Goal: Information Seeking & Learning: Learn about a topic

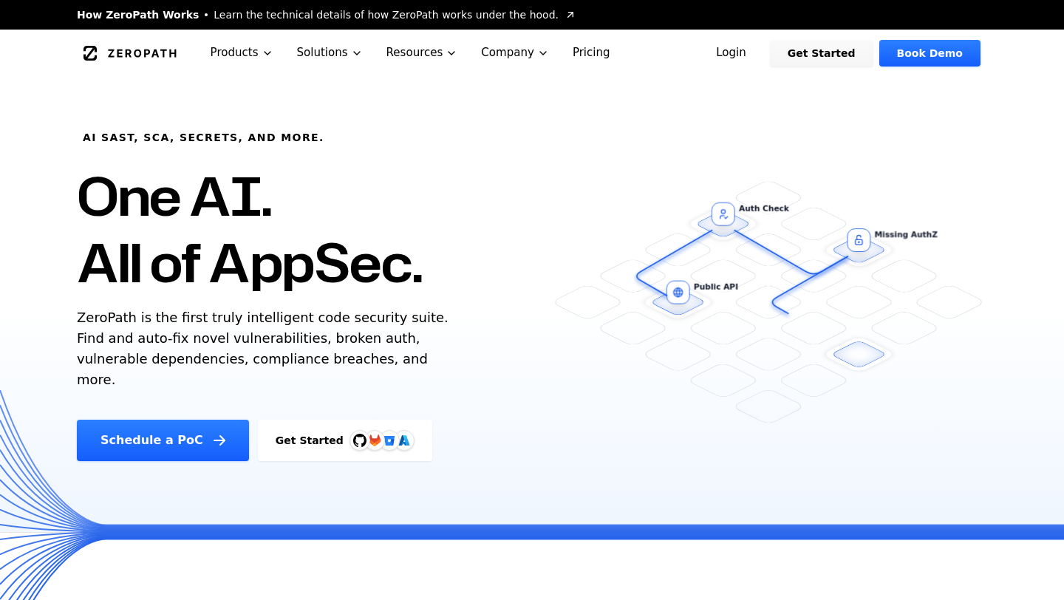
click at [750, 52] on link "Login" at bounding box center [731, 53] width 66 height 27
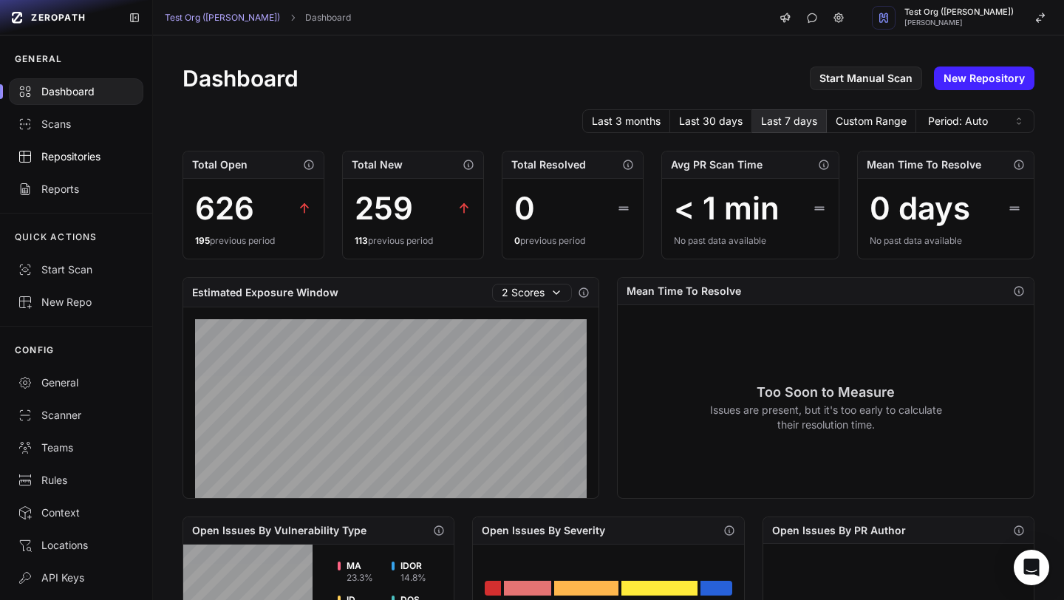
click at [90, 160] on div "Repositories" at bounding box center [76, 156] width 117 height 15
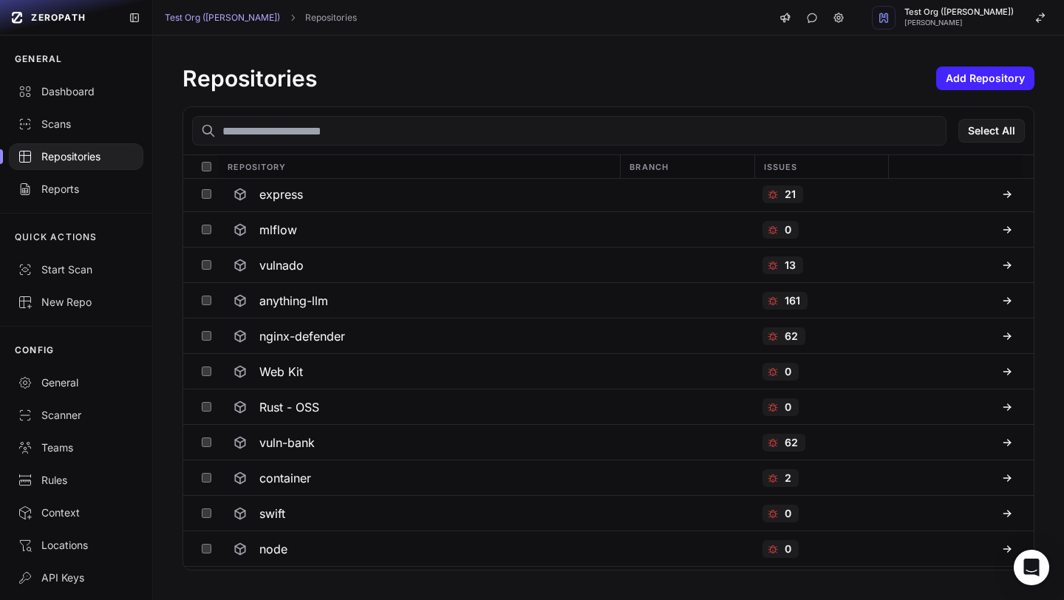
scroll to position [395, 0]
click at [61, 123] on div "Scans" at bounding box center [76, 124] width 117 height 15
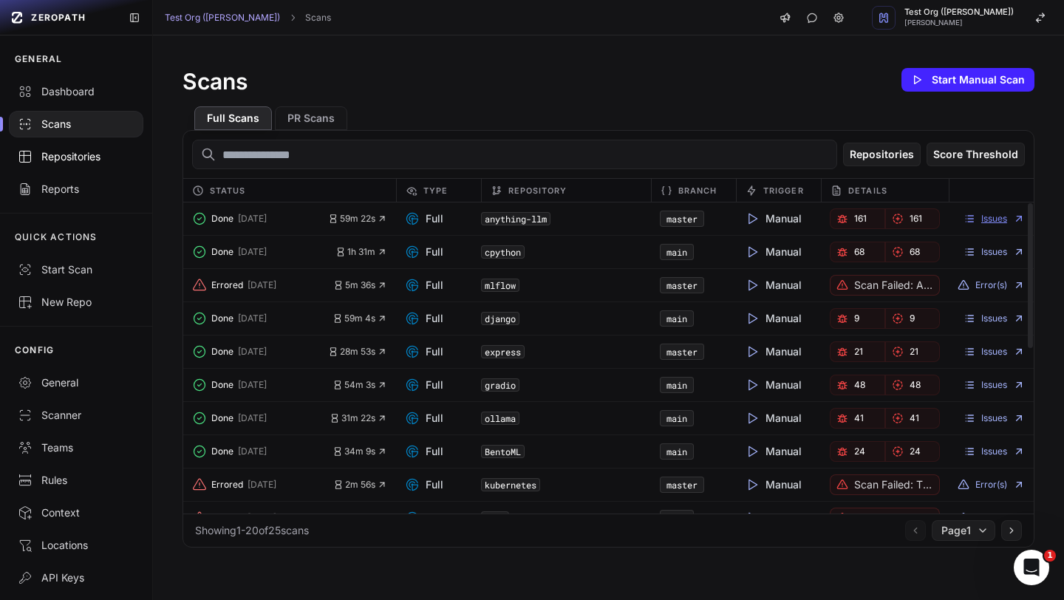
click at [1001, 216] on link "Issues" at bounding box center [994, 219] width 61 height 12
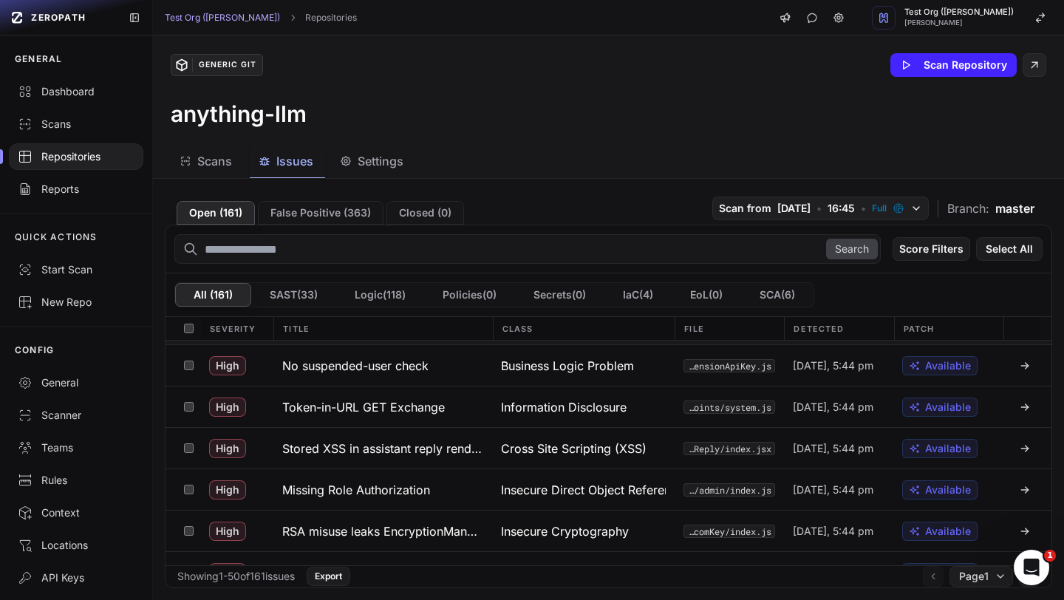
scroll to position [39, 0]
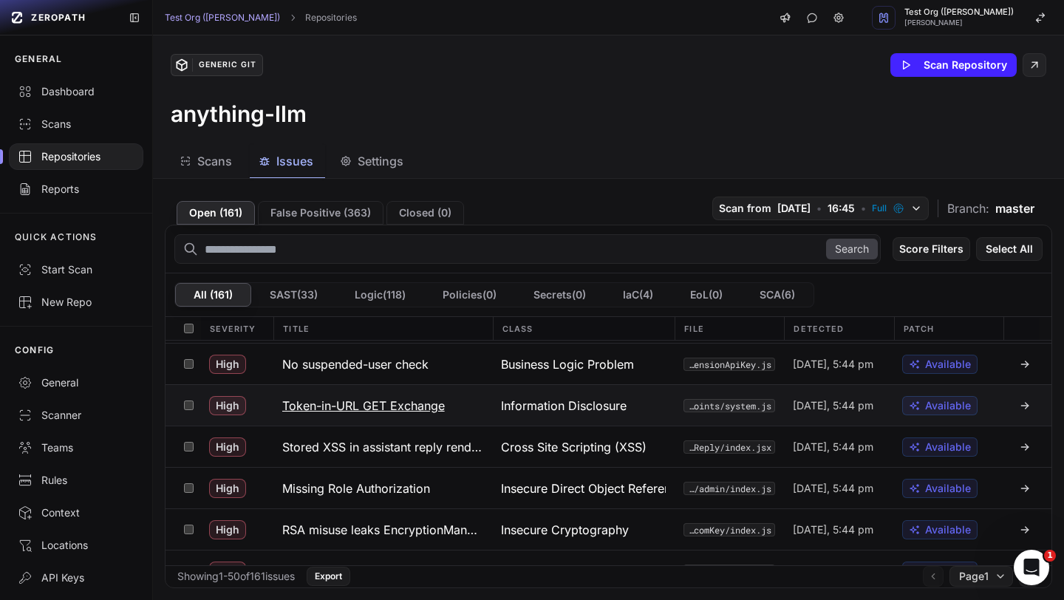
click at [409, 412] on h3 "Token-in-URL GET Exchange" at bounding box center [363, 406] width 163 height 18
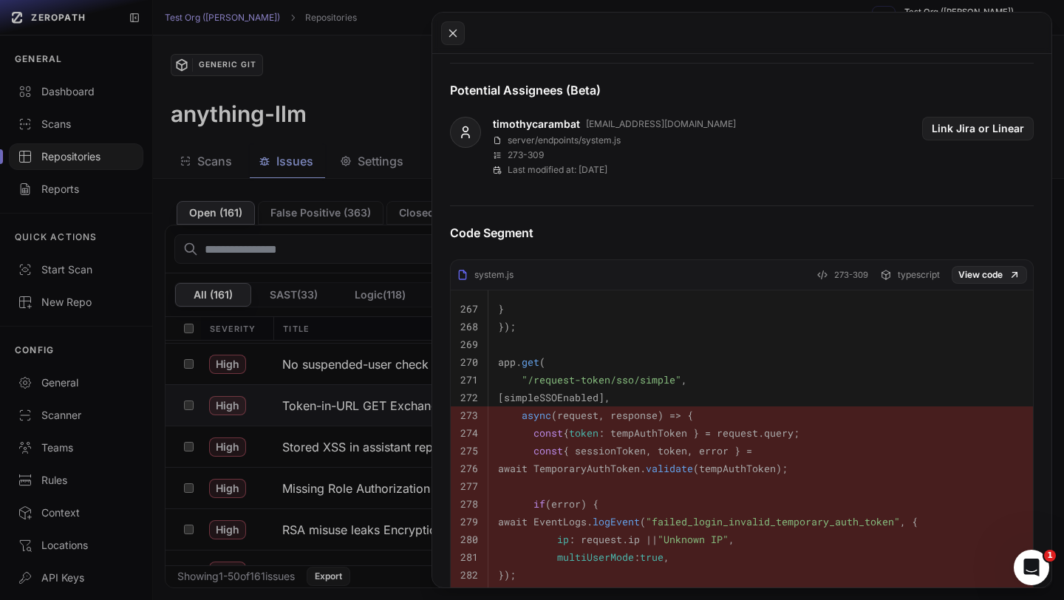
scroll to position [558, 0]
click at [428, 98] on button at bounding box center [532, 300] width 1064 height 600
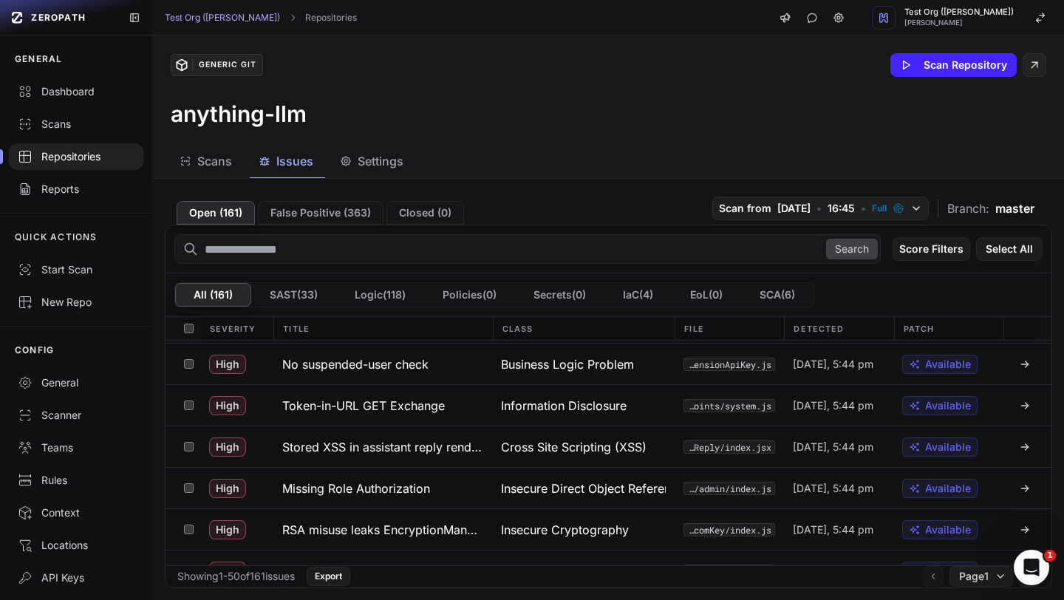
click at [88, 151] on div "Repositories" at bounding box center [76, 156] width 117 height 15
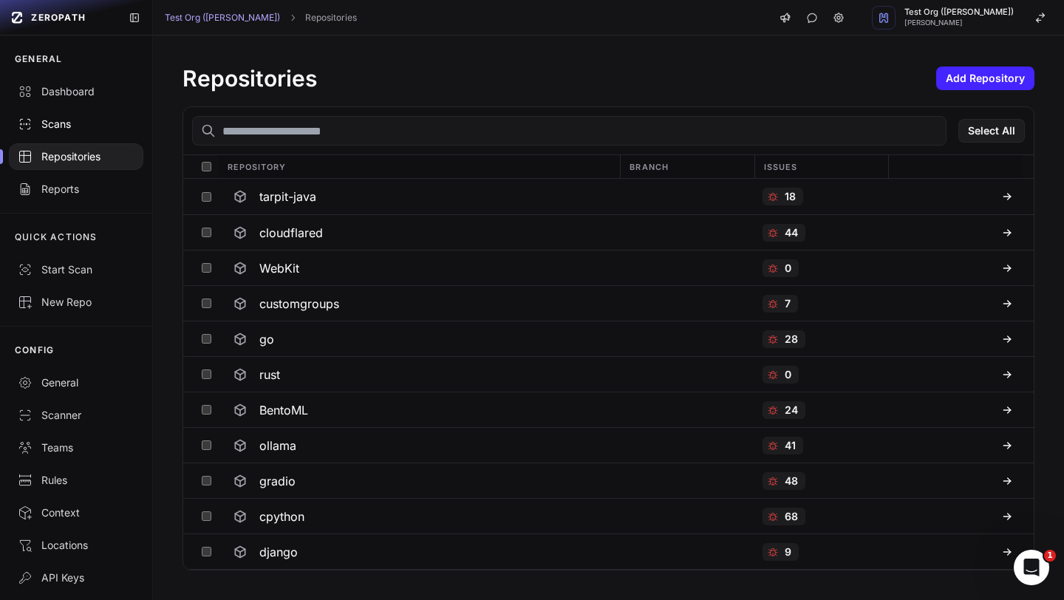
click at [45, 124] on div "Scans" at bounding box center [76, 124] width 117 height 15
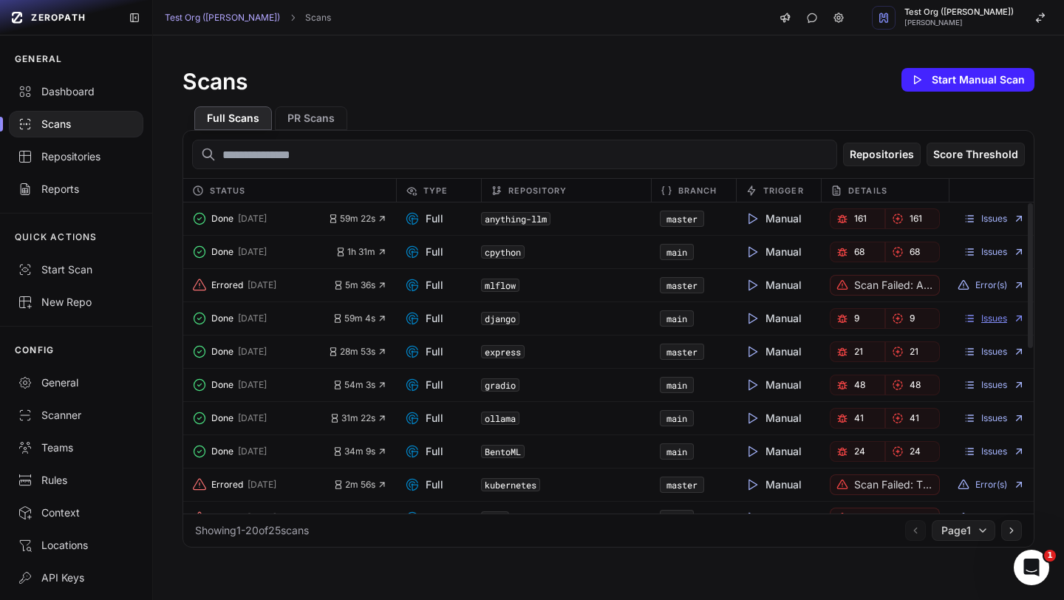
click at [979, 316] on link "Issues" at bounding box center [994, 319] width 61 height 12
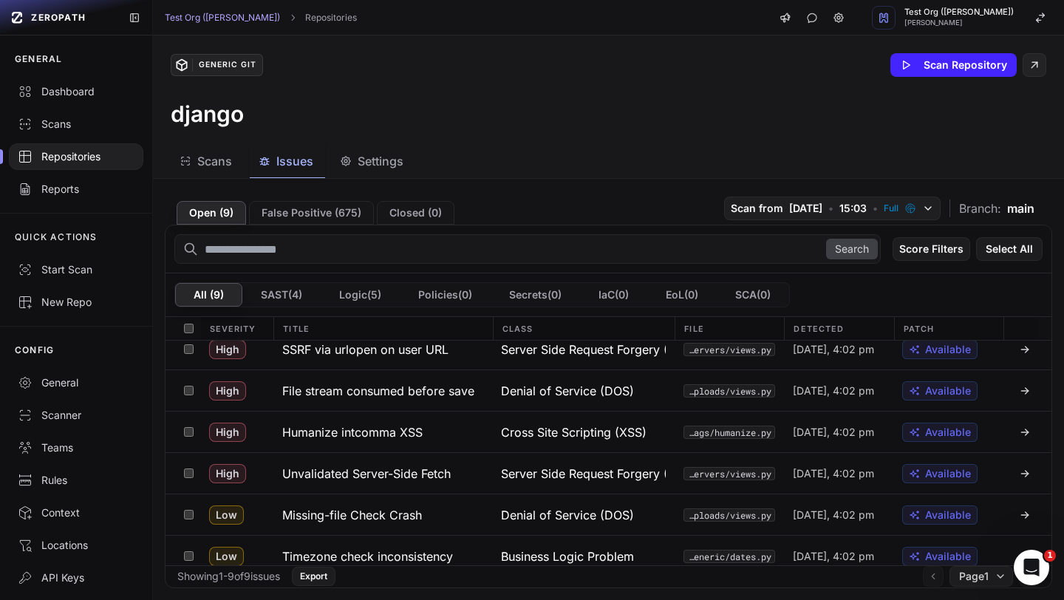
scroll to position [148, 0]
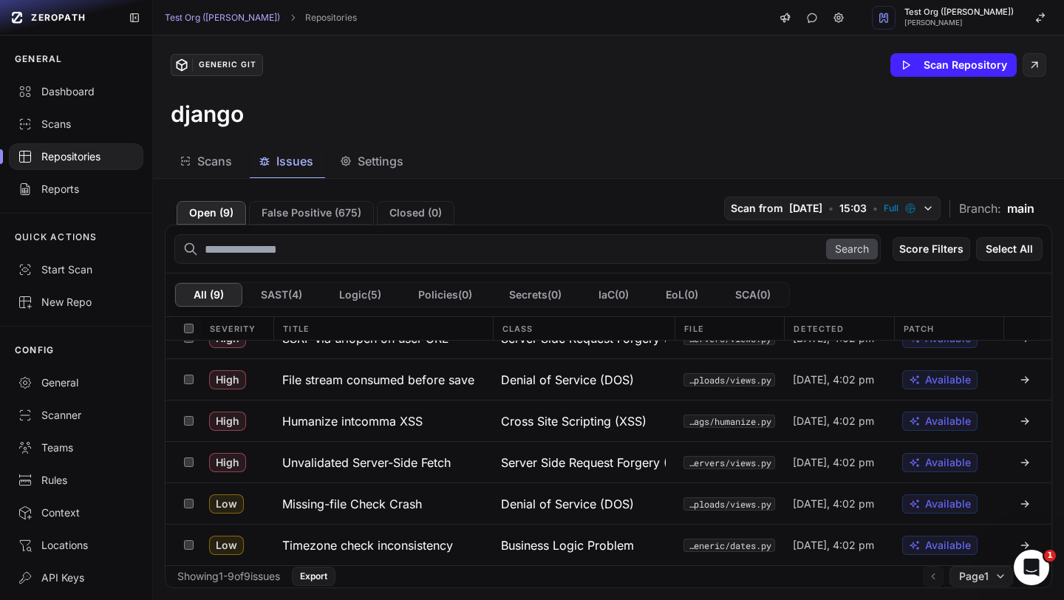
click at [66, 163] on div "Repositories" at bounding box center [76, 156] width 117 height 15
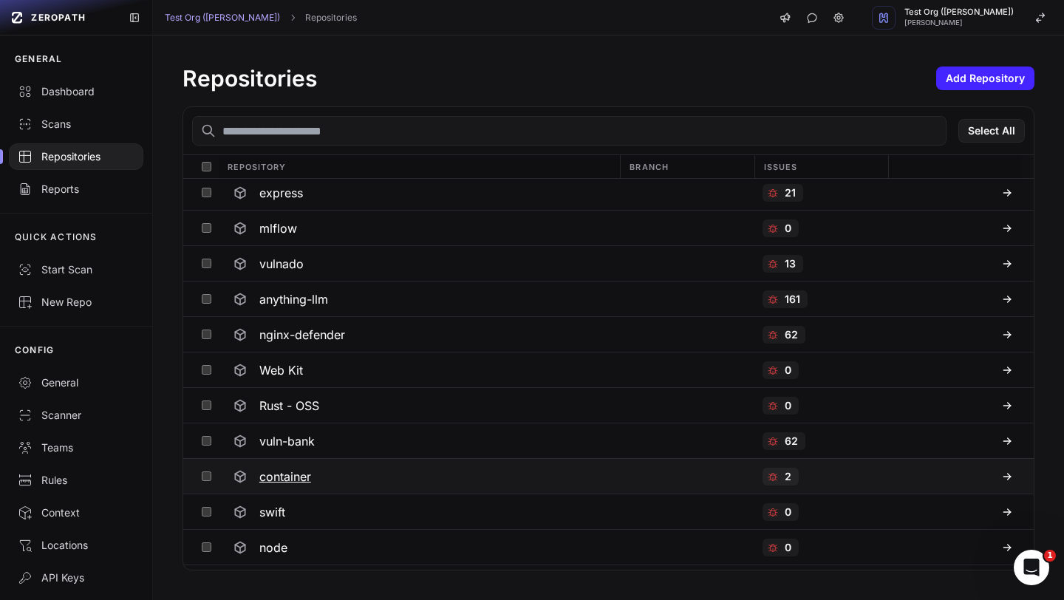
scroll to position [460, 0]
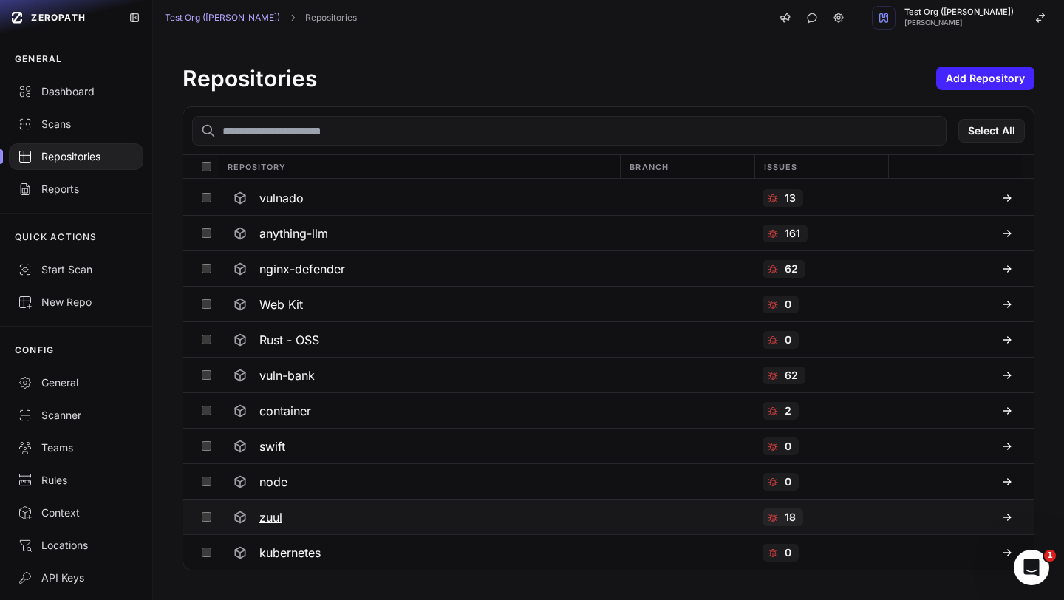
click at [1008, 519] on icon at bounding box center [1007, 517] width 12 height 12
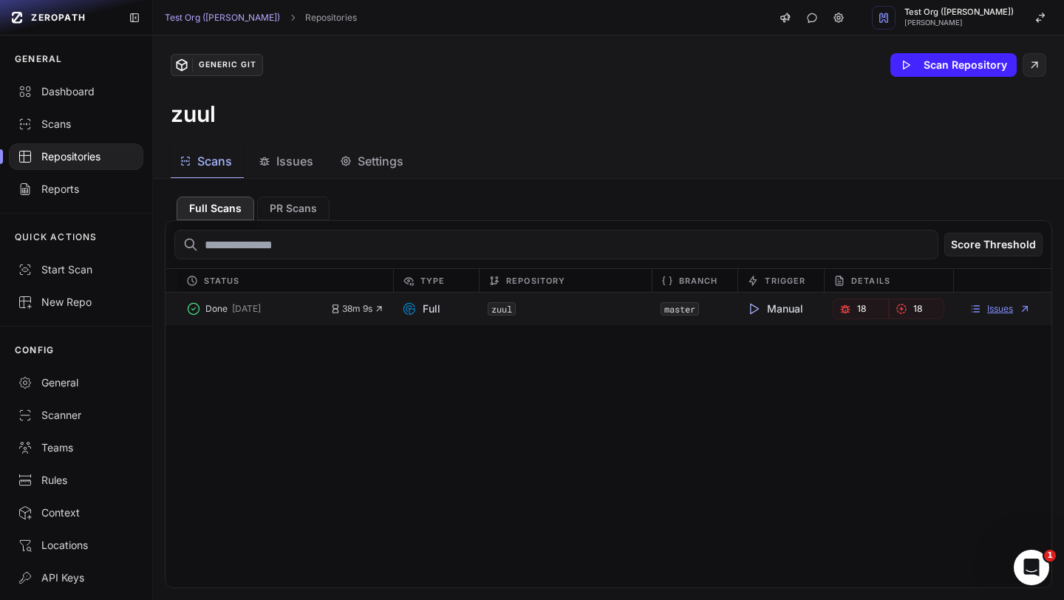
click at [989, 309] on link "Issues" at bounding box center [999, 309] width 61 height 12
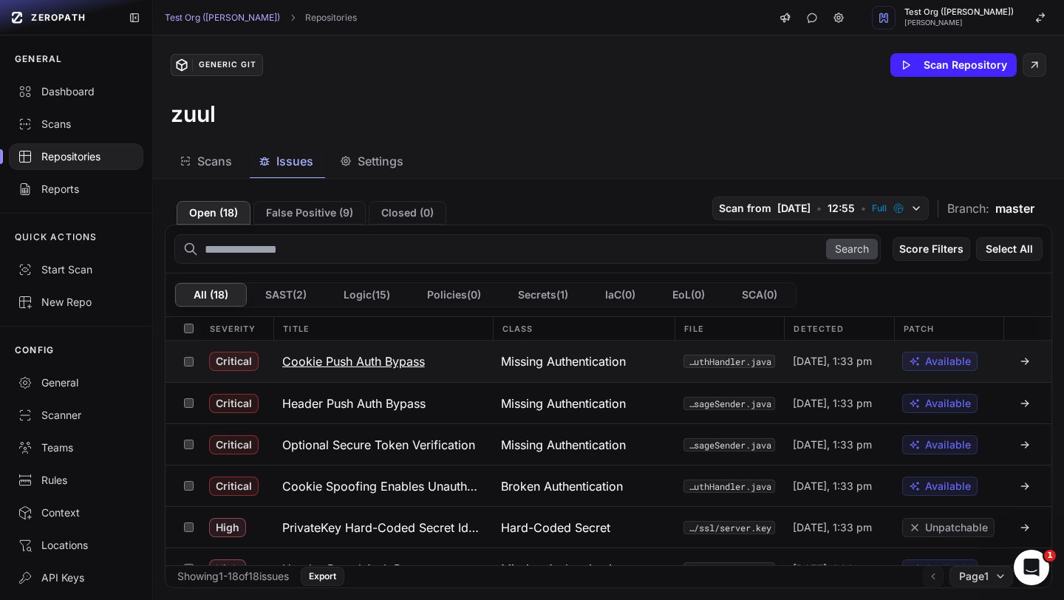
click at [1021, 366] on icon at bounding box center [1025, 361] width 12 height 12
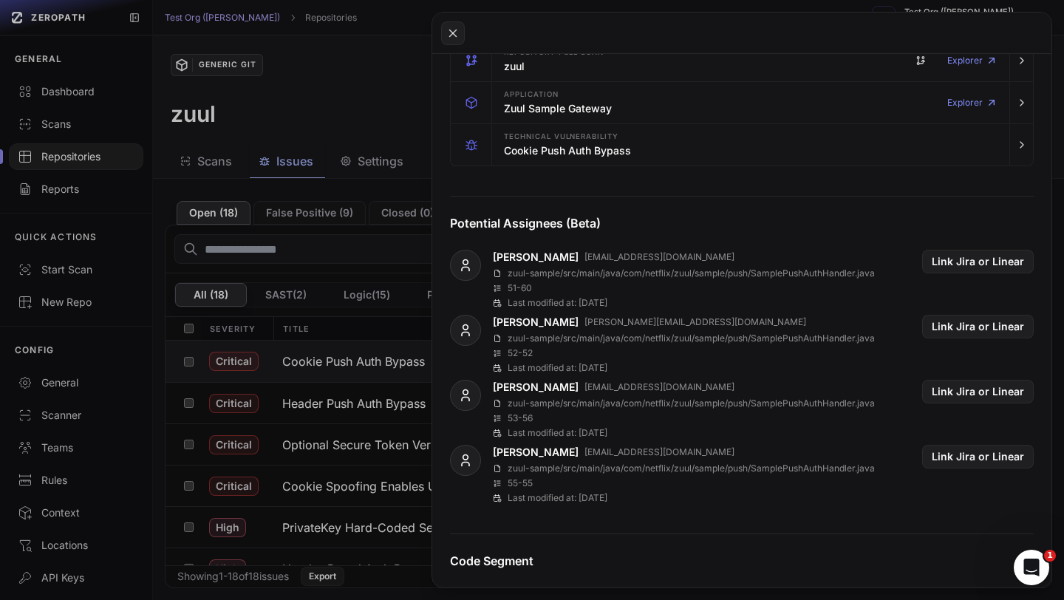
scroll to position [316, 0]
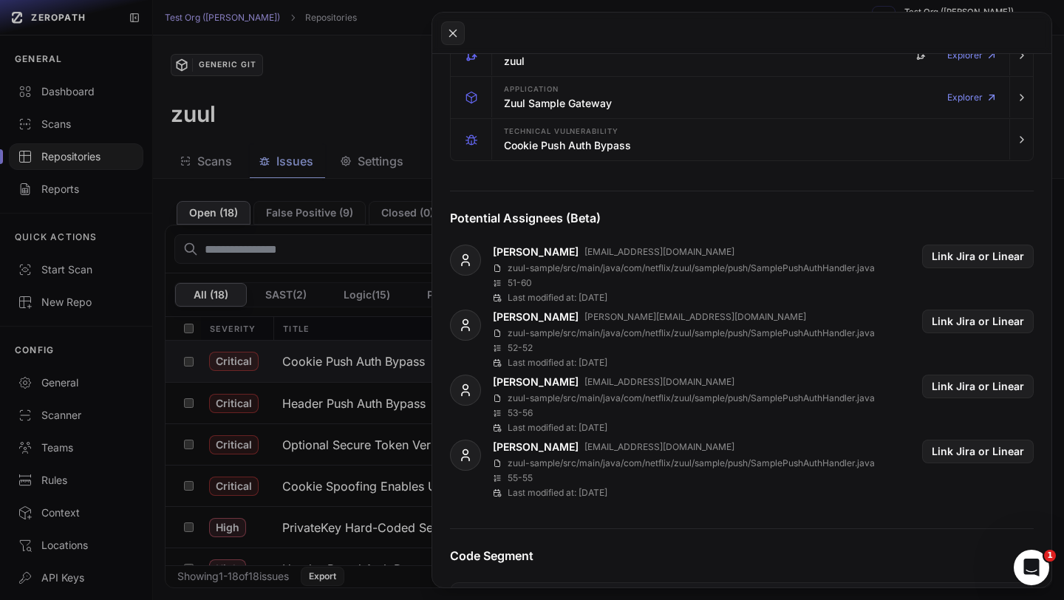
click at [386, 111] on button at bounding box center [532, 300] width 1064 height 600
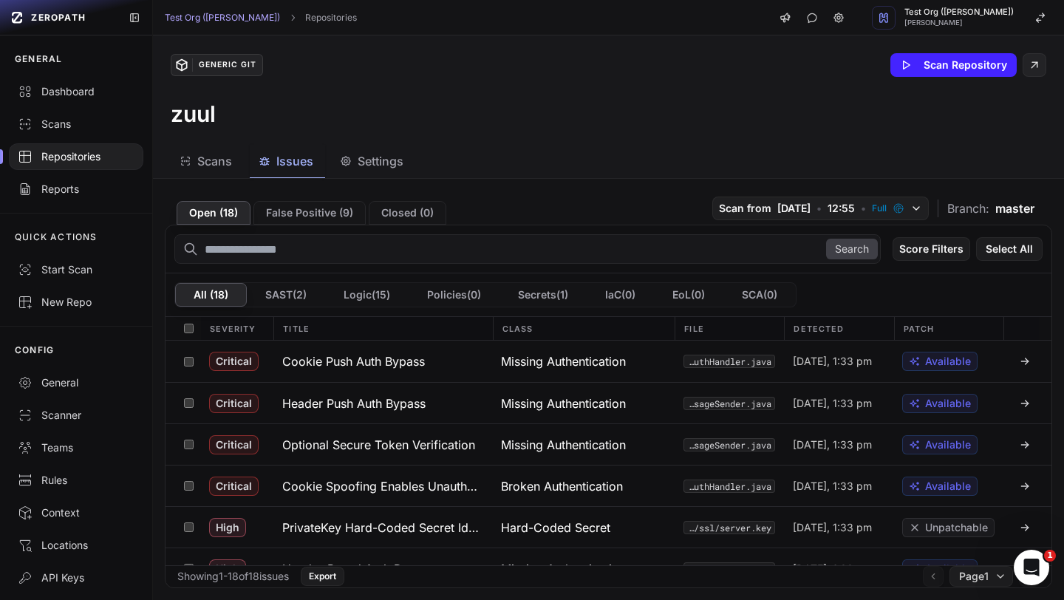
click at [84, 155] on div "Repositories" at bounding box center [76, 156] width 117 height 15
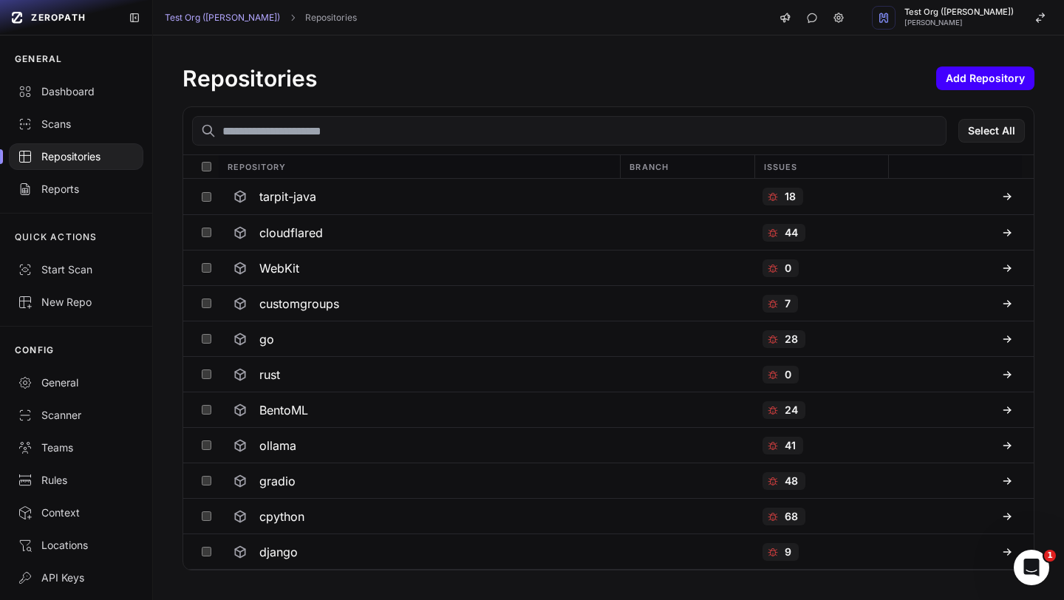
click at [989, 86] on button "Add Repository" at bounding box center [985, 79] width 98 height 24
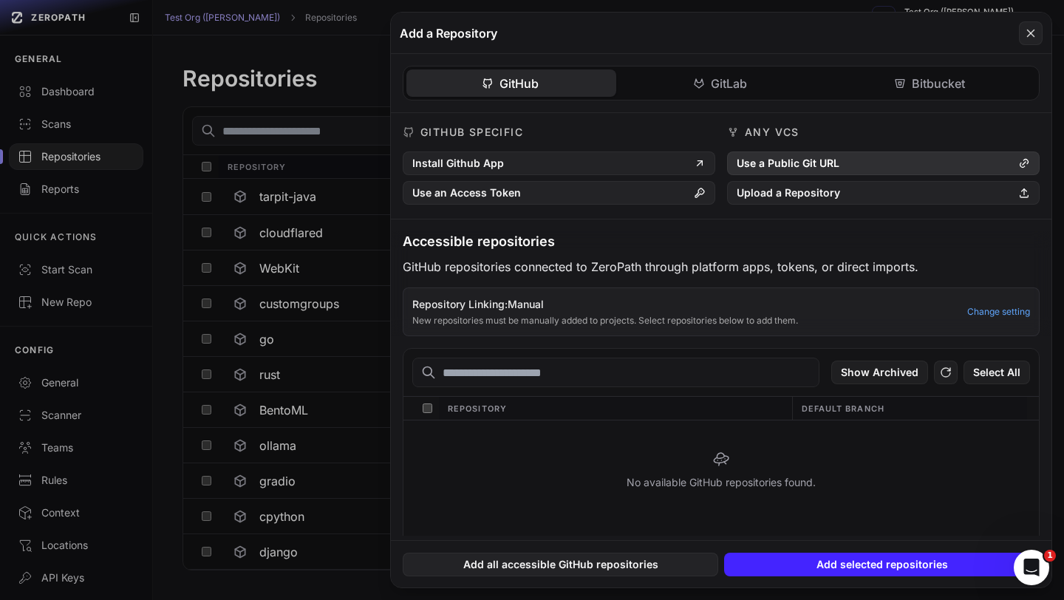
click at [834, 171] on button "Use a Public Git URL" at bounding box center [883, 163] width 313 height 24
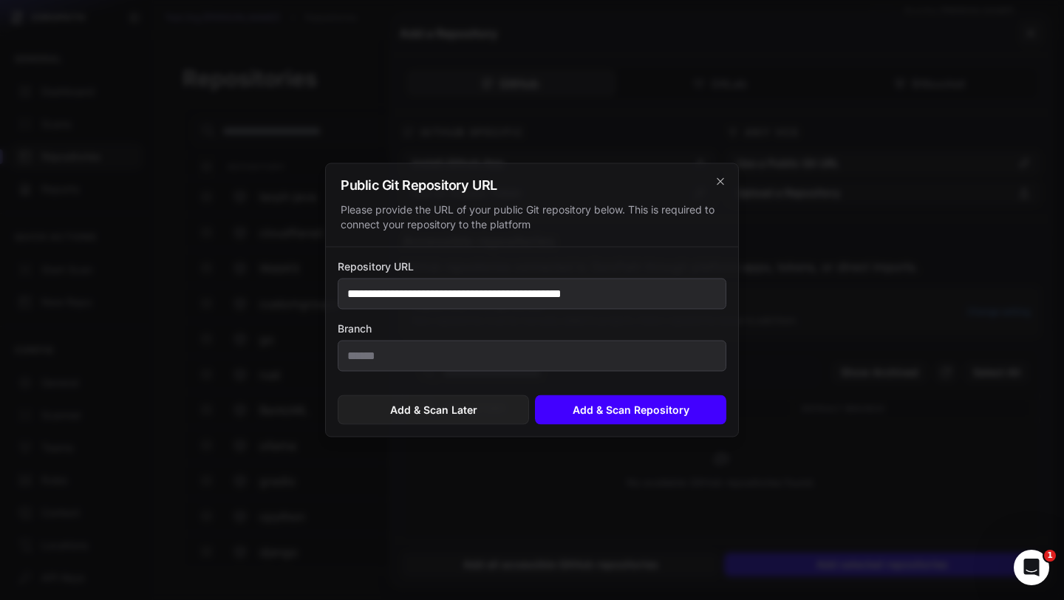
type input "**********"
click at [627, 417] on button "Add & Scan Repository" at bounding box center [630, 410] width 191 height 30
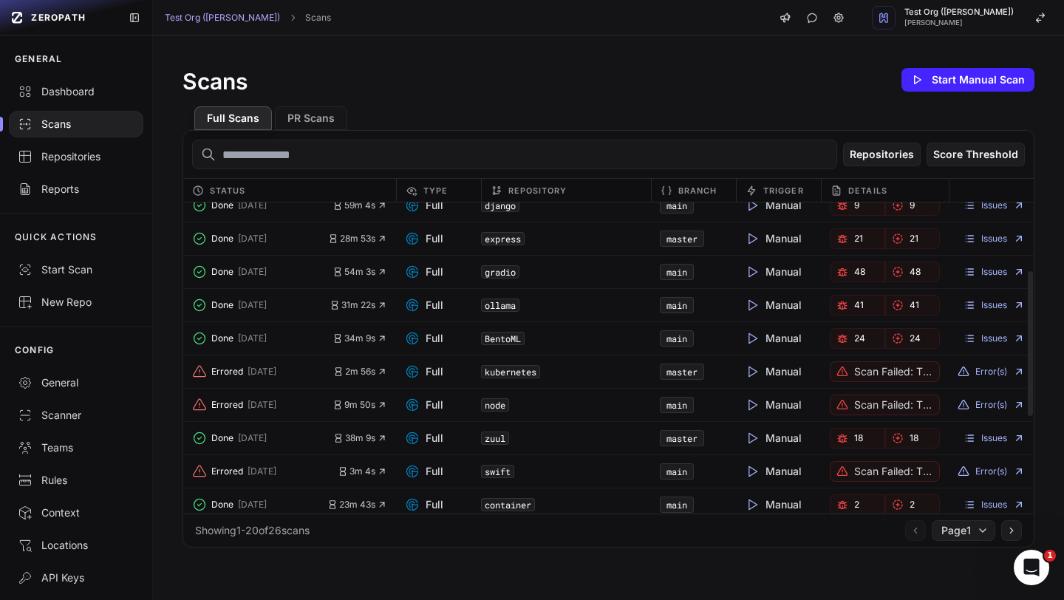
scroll to position [354, 0]
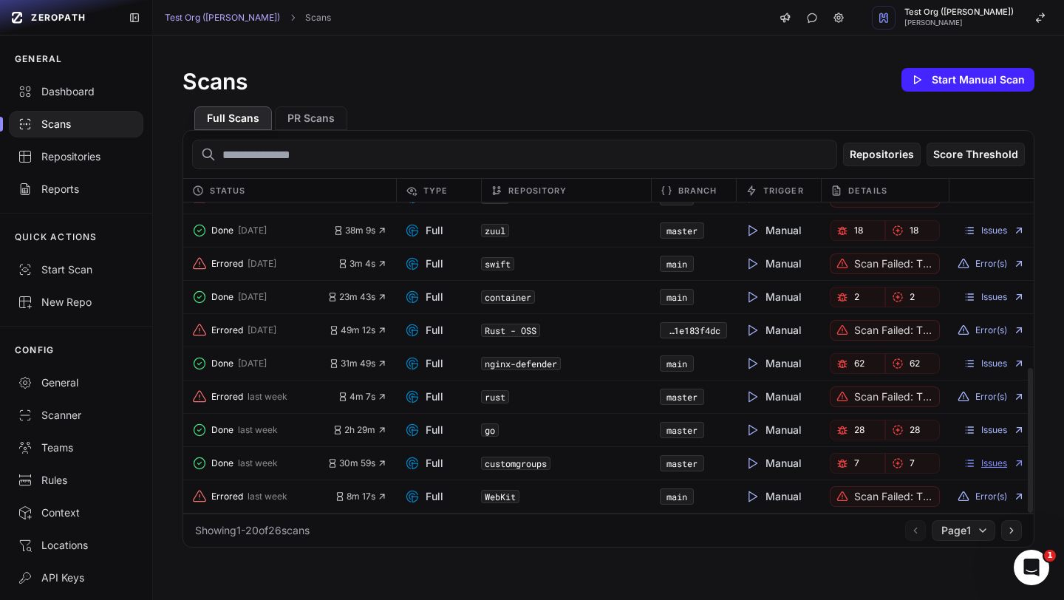
click at [984, 461] on link "Issues" at bounding box center [994, 463] width 61 height 12
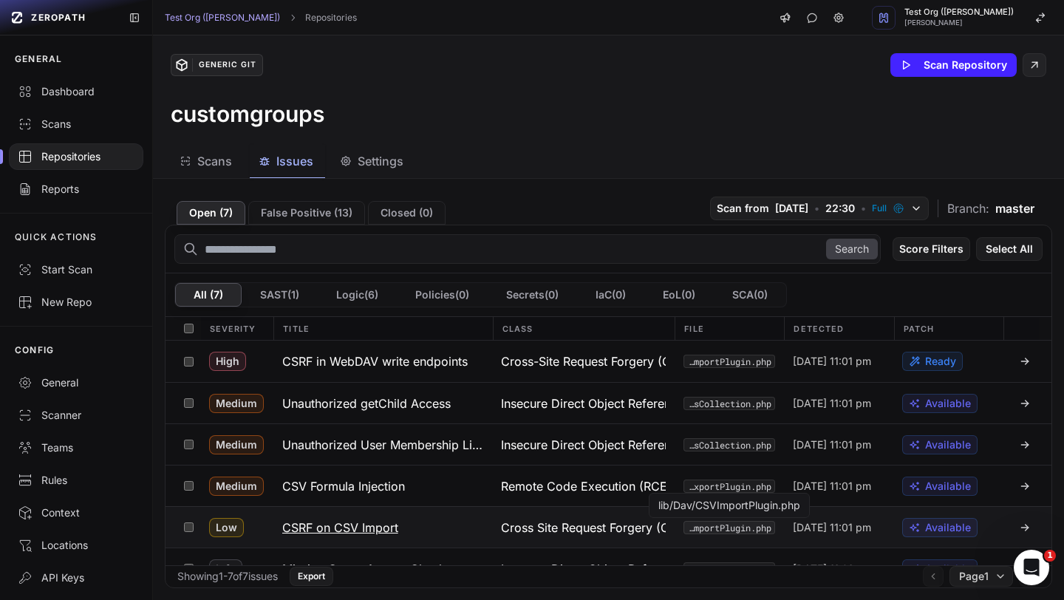
scroll to position [65, 0]
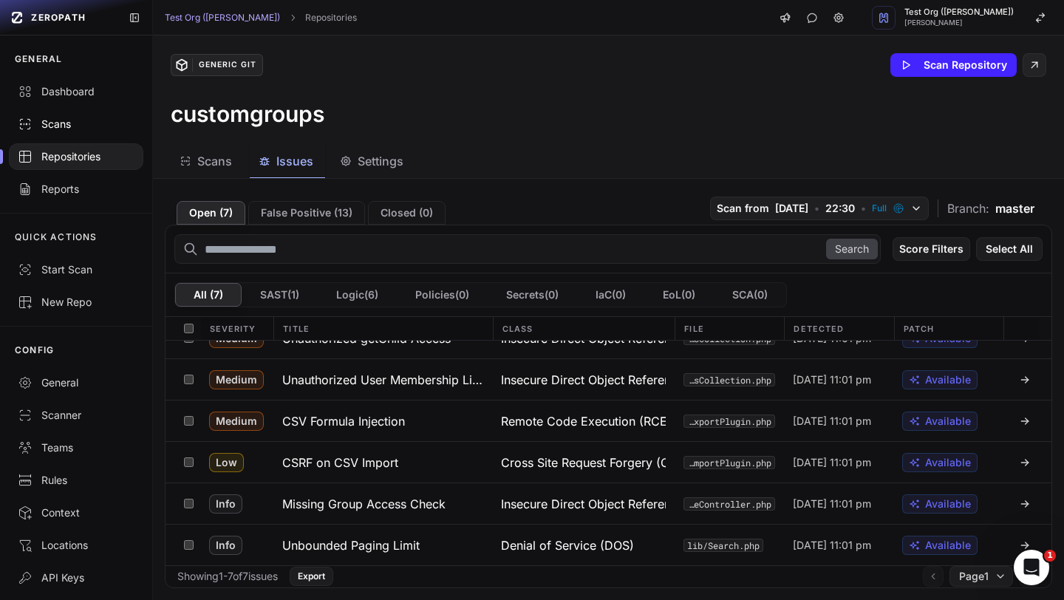
click at [88, 126] on div "Scans" at bounding box center [76, 124] width 117 height 15
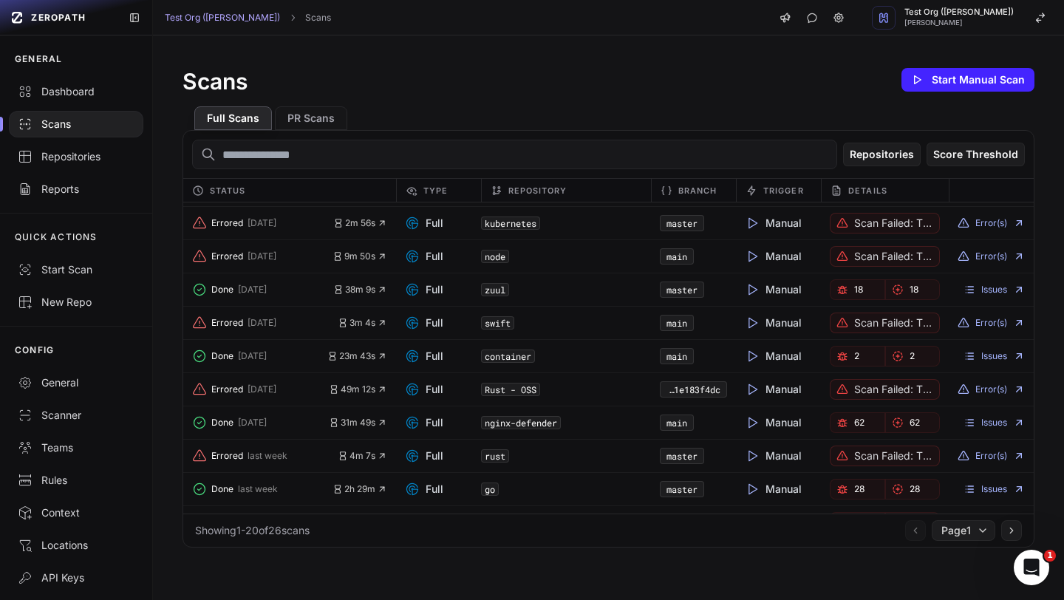
scroll to position [354, 0]
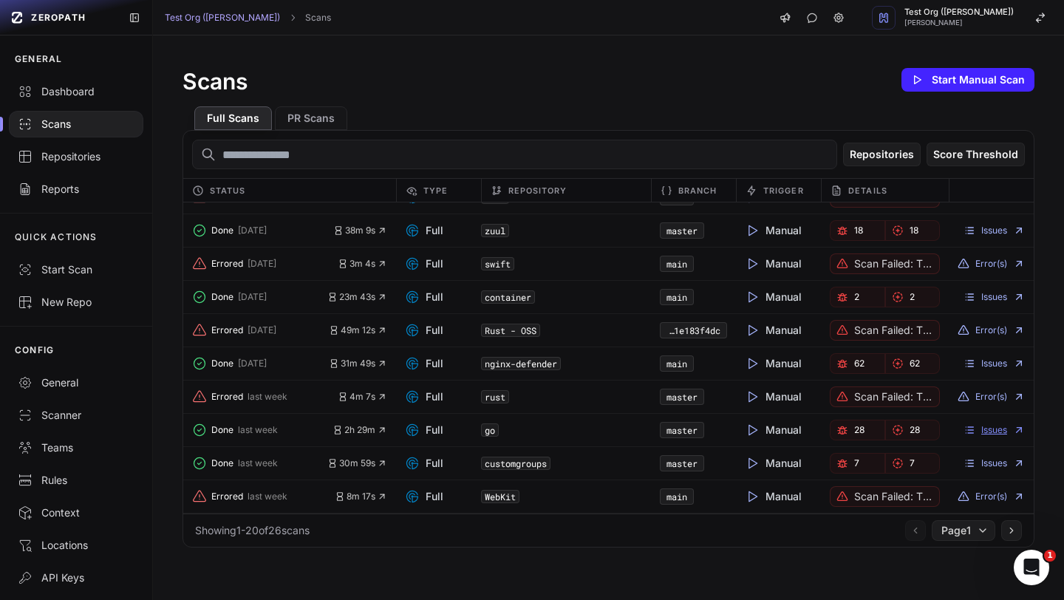
click at [995, 432] on link "Issues" at bounding box center [994, 430] width 61 height 12
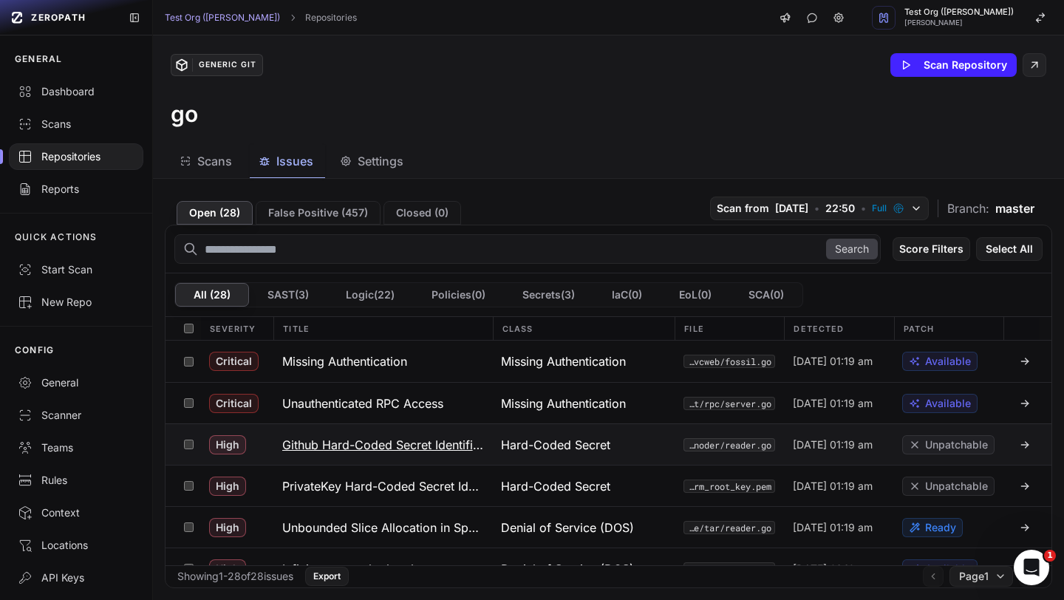
click at [424, 434] on button "Github Hard-Coded Secret Identified" at bounding box center [382, 444] width 219 height 41
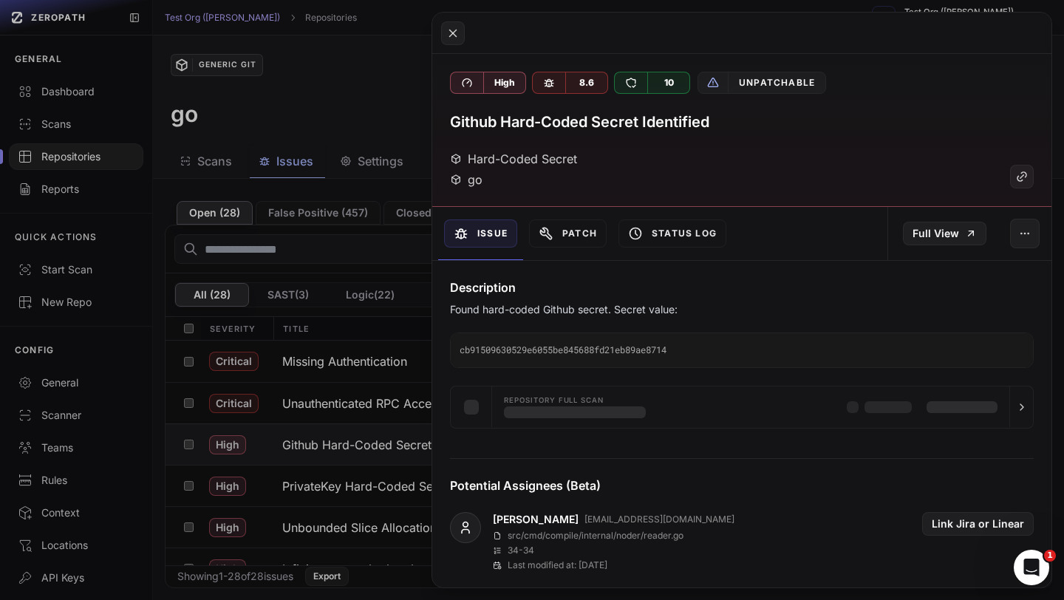
click at [412, 92] on button at bounding box center [532, 300] width 1064 height 600
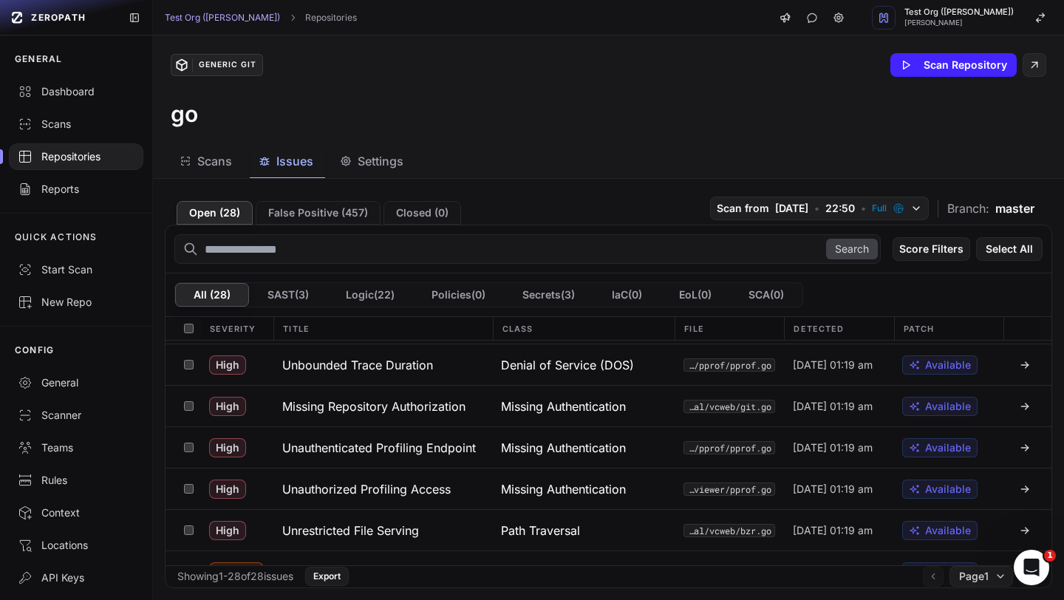
scroll to position [371, 0]
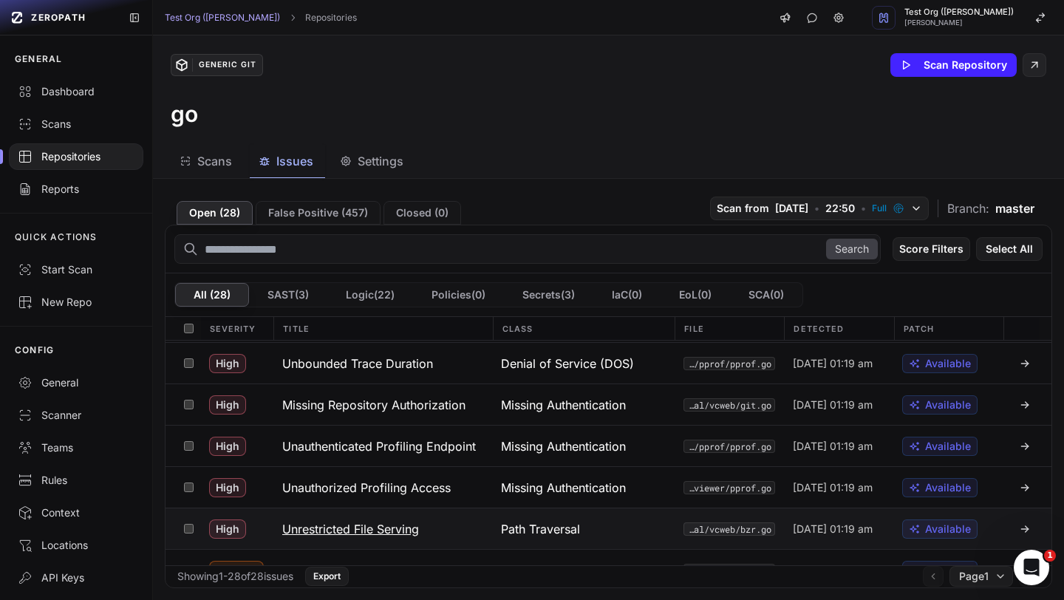
click at [349, 520] on h3 "Unrestricted File Serving" at bounding box center [350, 529] width 137 height 18
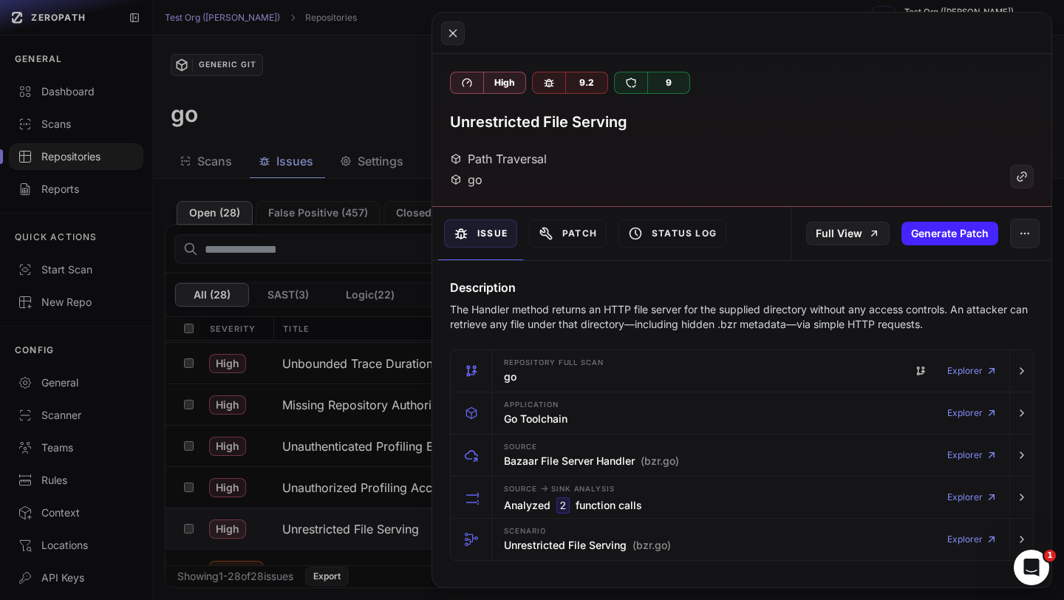
click at [380, 174] on button at bounding box center [532, 300] width 1064 height 600
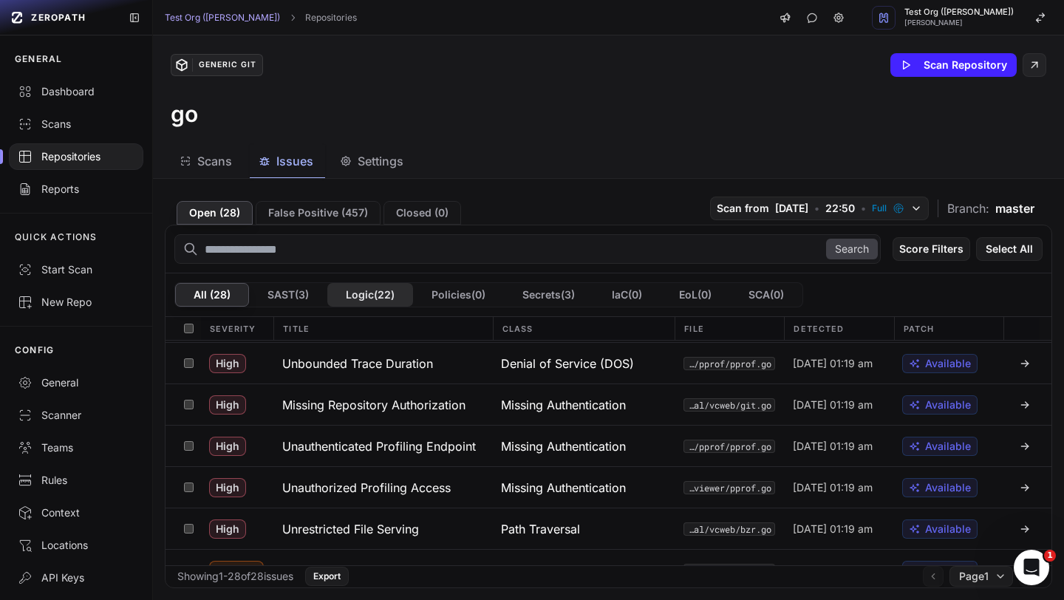
click at [359, 296] on button "Logic ( 22 )" at bounding box center [370, 295] width 86 height 24
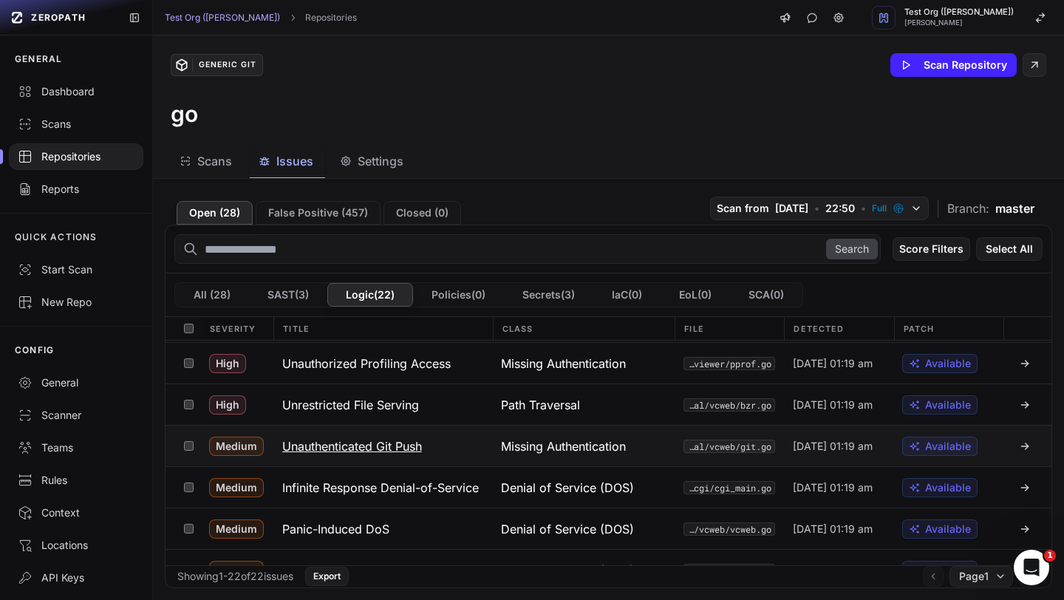
click at [360, 449] on h3 "Unauthenticated Git Push" at bounding box center [352, 446] width 140 height 18
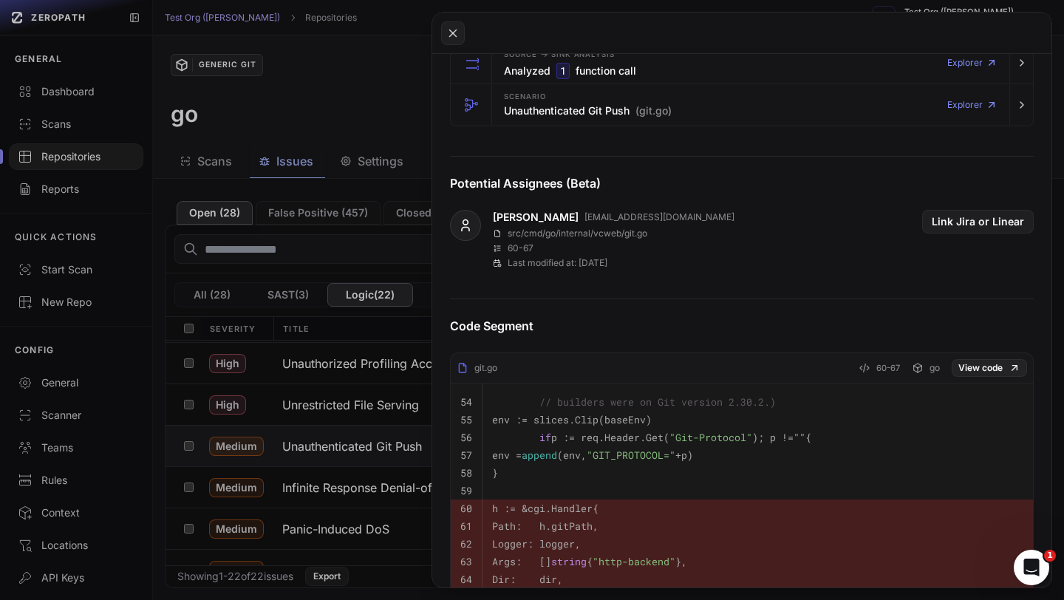
scroll to position [600, 0]
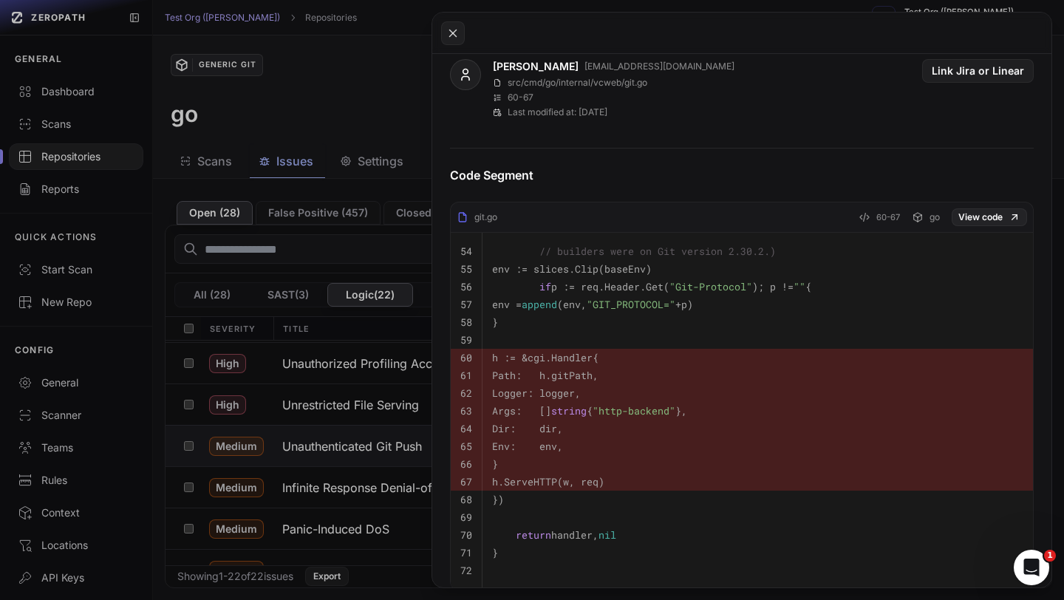
click at [377, 76] on button at bounding box center [532, 300] width 1064 height 600
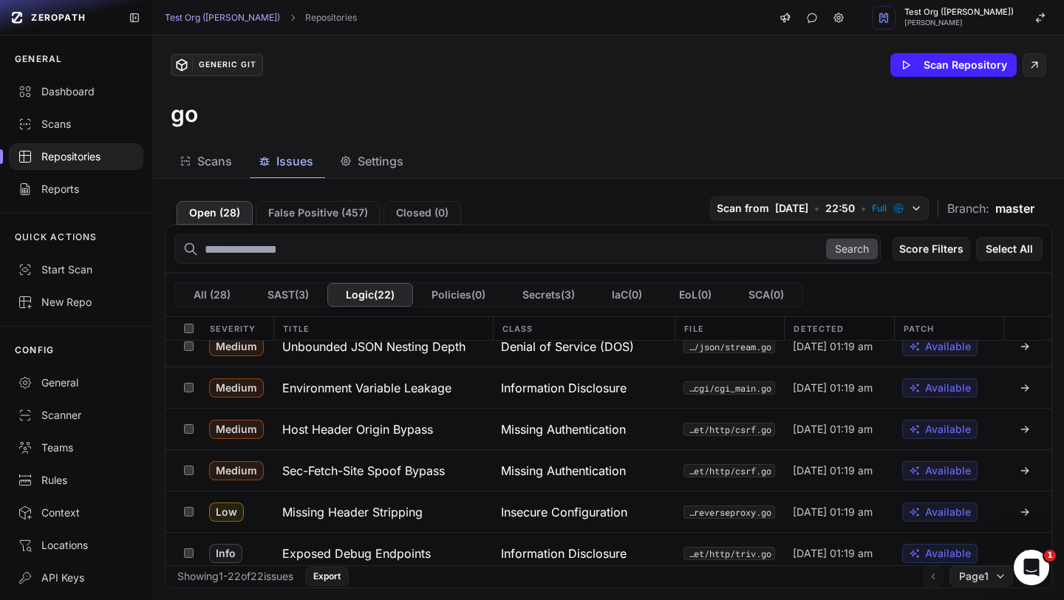
scroll to position [686, 0]
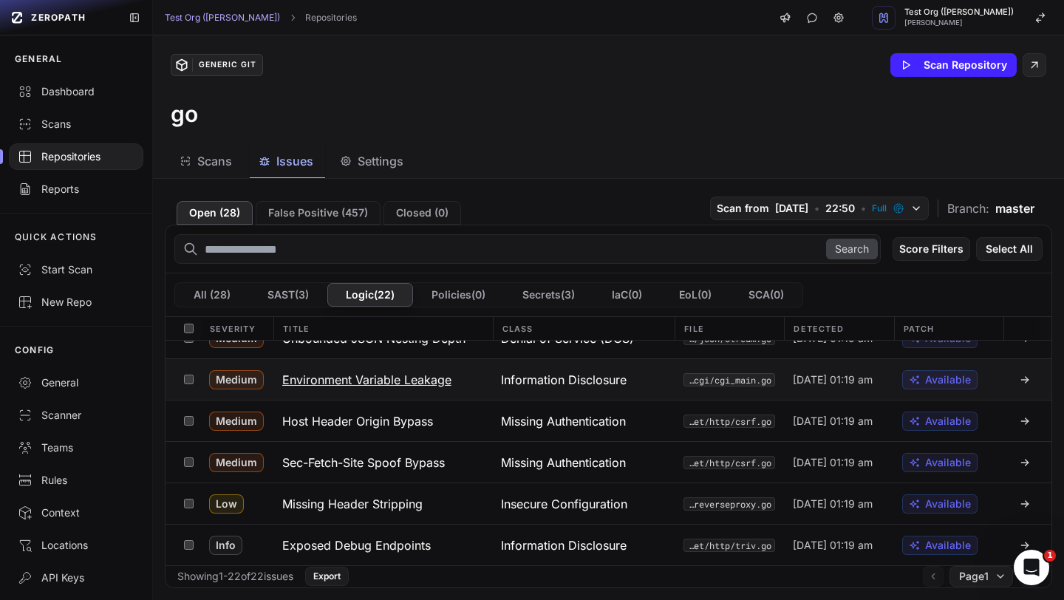
click at [417, 378] on h3 "Environment Variable Leakage" at bounding box center [366, 380] width 169 height 18
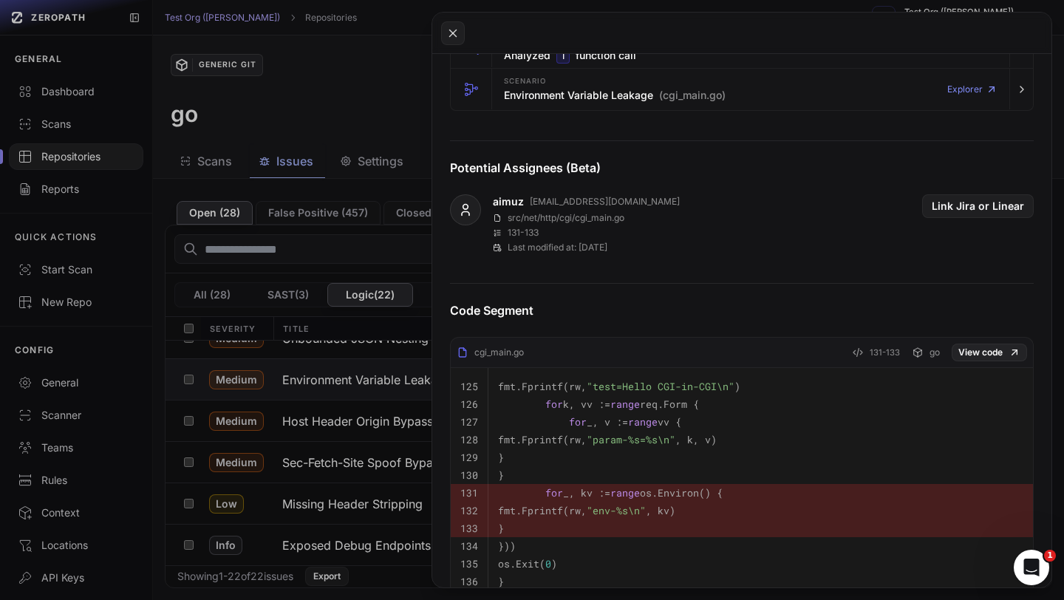
scroll to position [456, 0]
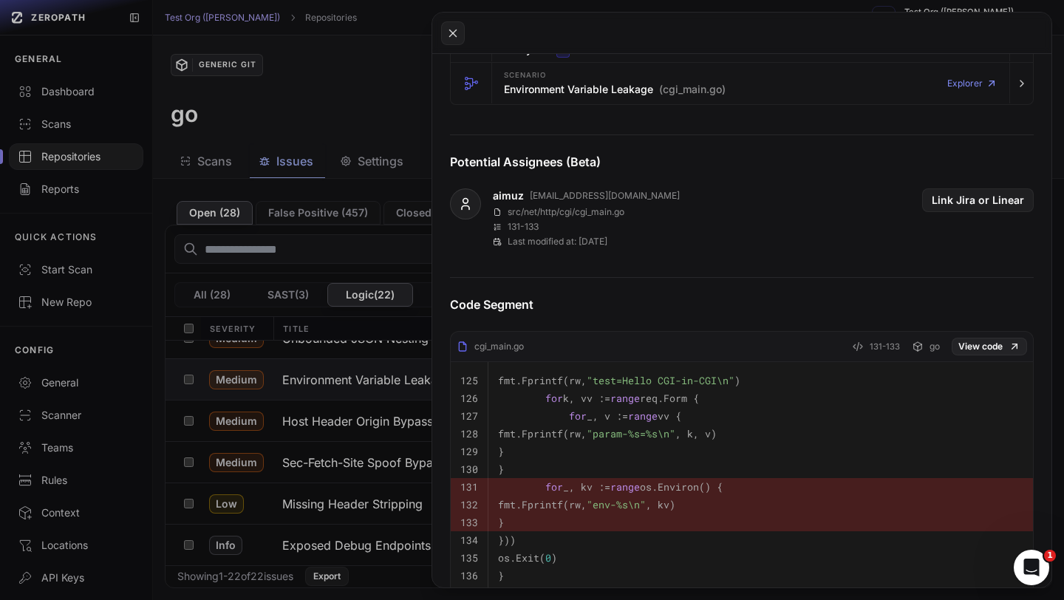
click at [367, 250] on button at bounding box center [532, 300] width 1064 height 600
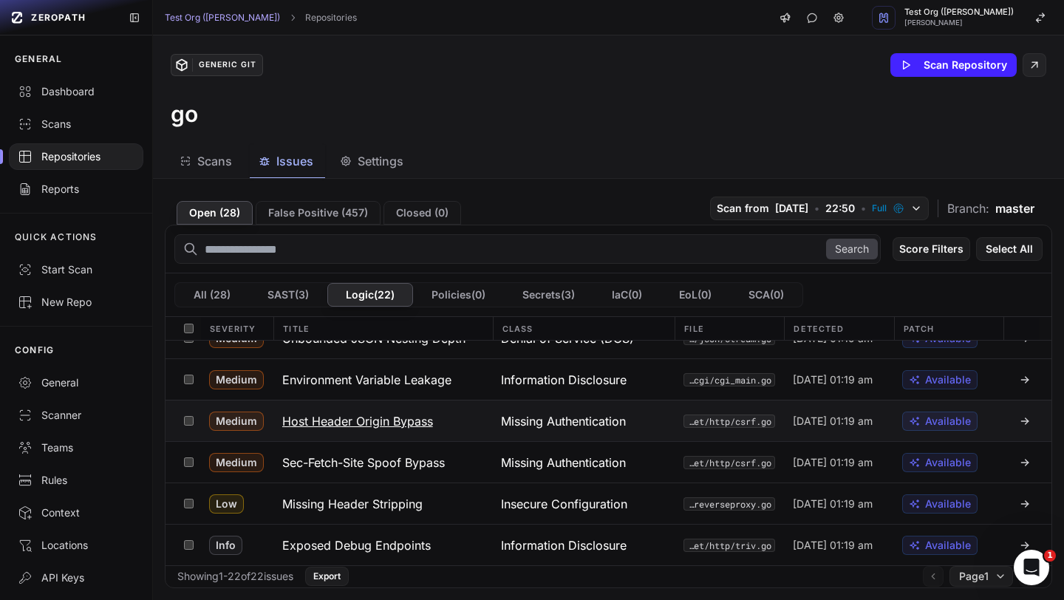
click at [392, 419] on h3 "Host Header Origin Bypass" at bounding box center [357, 421] width 151 height 18
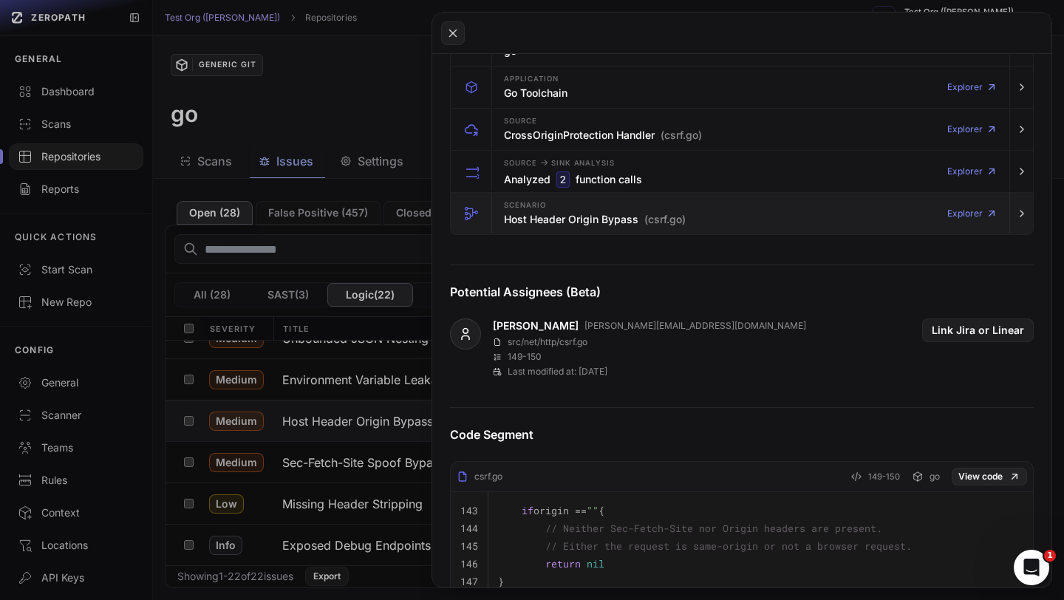
scroll to position [462, 0]
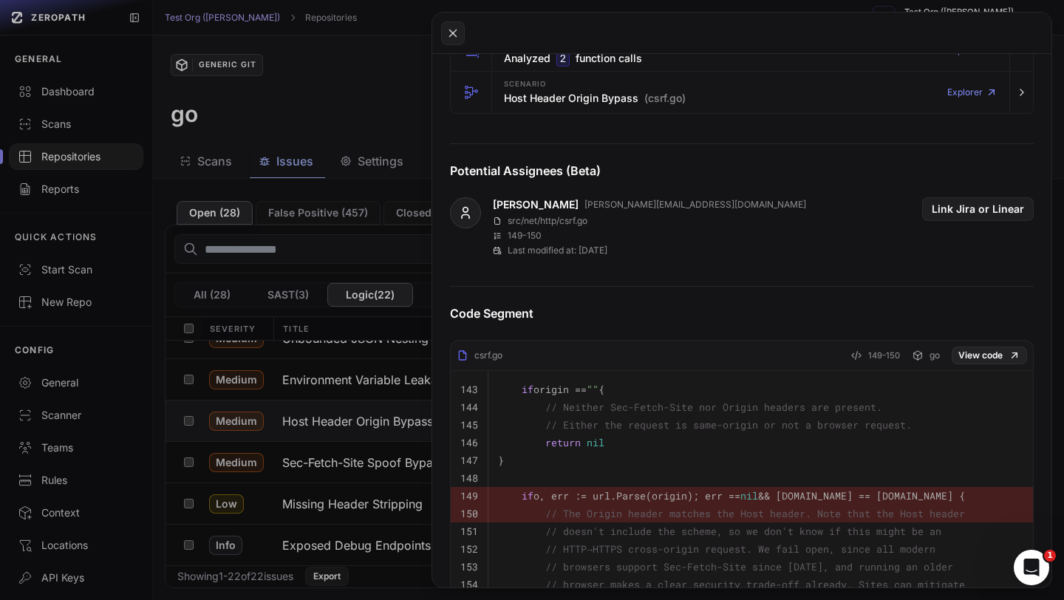
click at [361, 154] on button at bounding box center [532, 300] width 1064 height 600
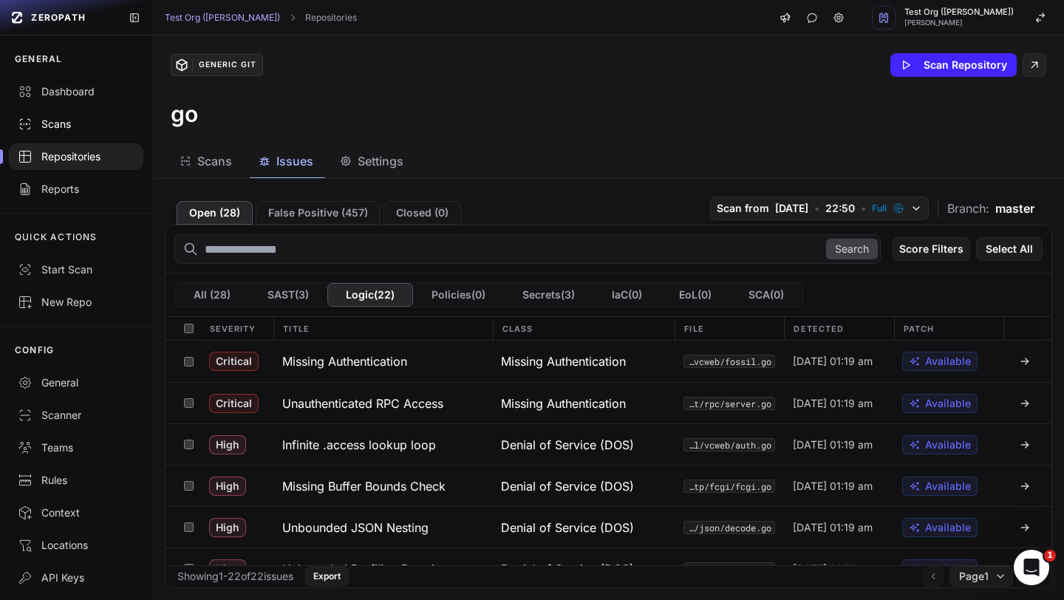
click at [69, 124] on div "Scans" at bounding box center [76, 124] width 117 height 15
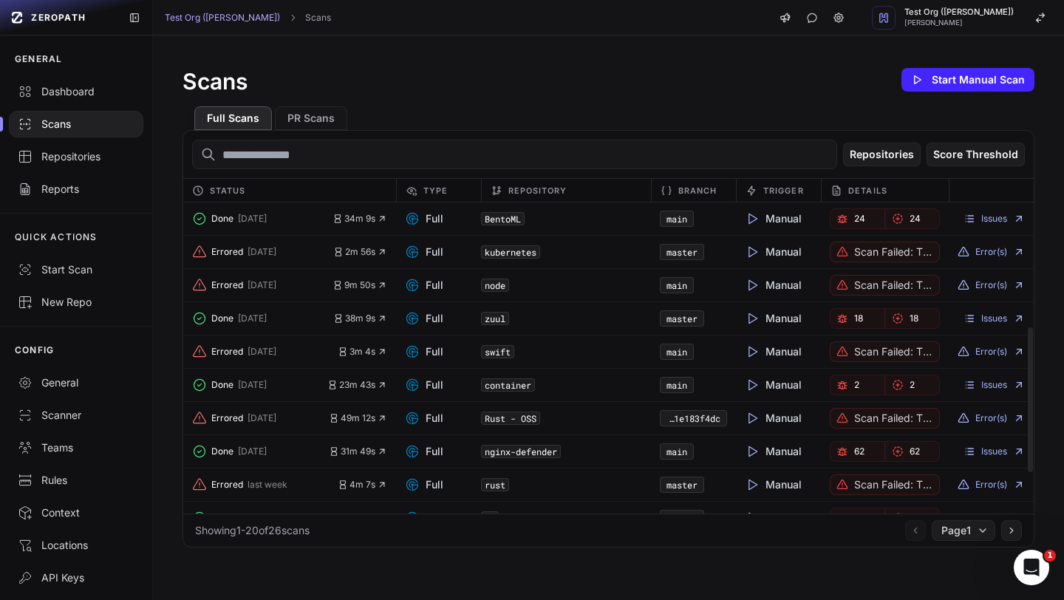
scroll to position [354, 0]
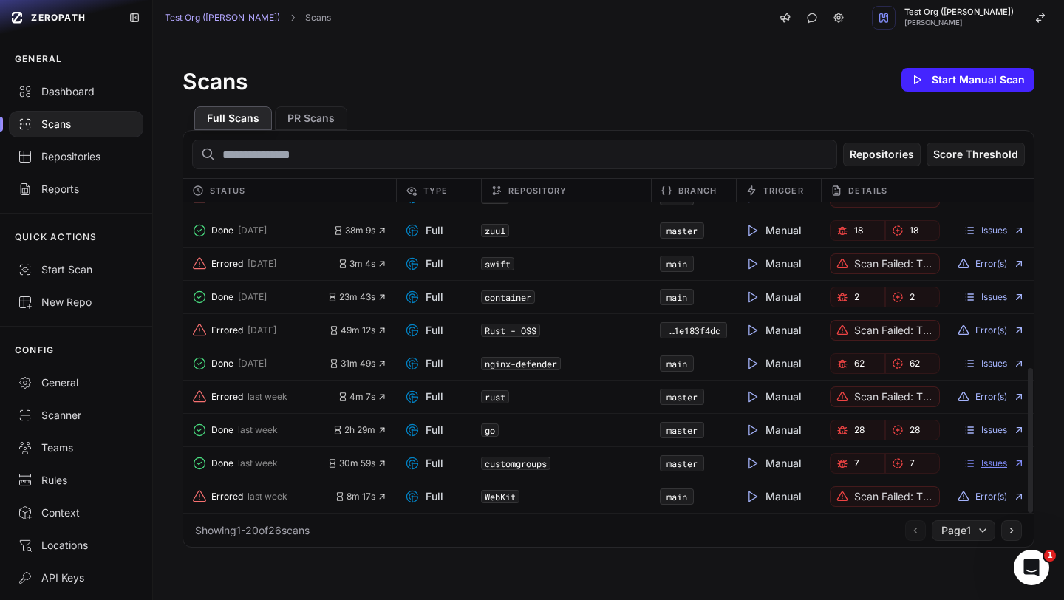
click at [1000, 460] on link "Issues" at bounding box center [994, 463] width 61 height 12
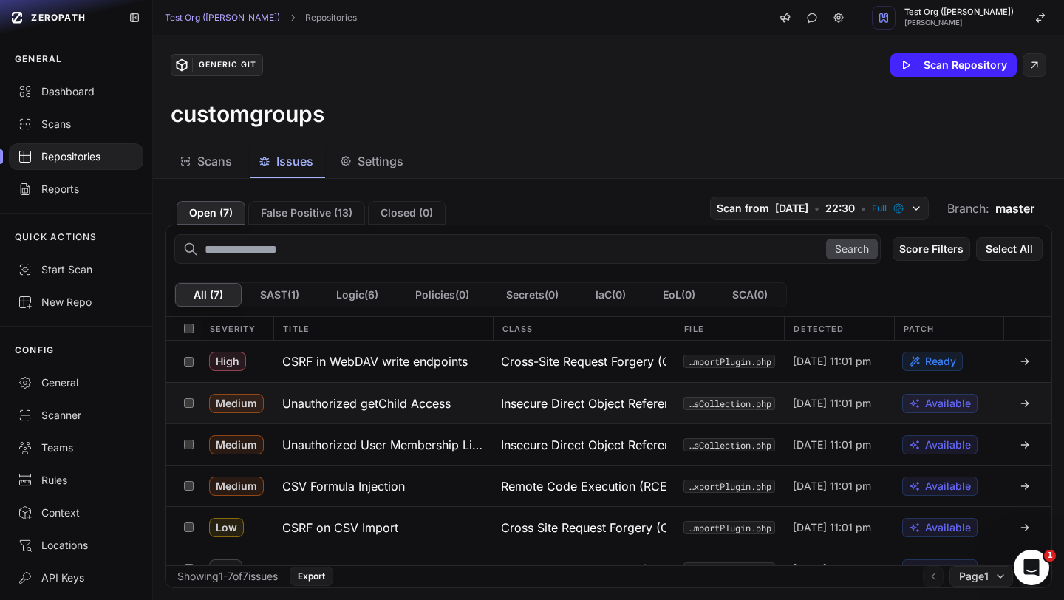
click at [431, 395] on h3 "Unauthorized getChild Access" at bounding box center [366, 404] width 168 height 18
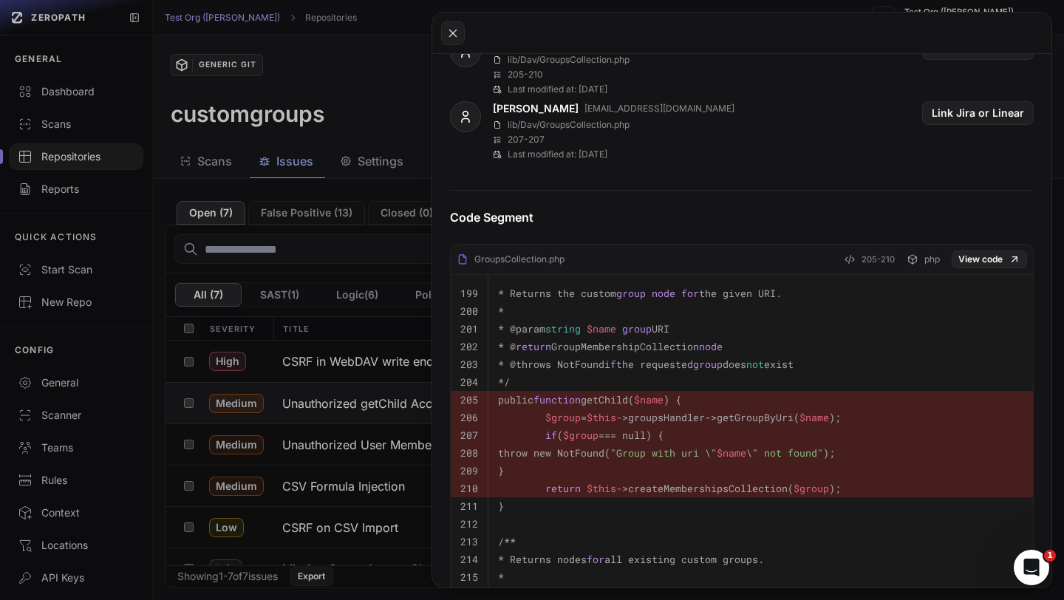
scroll to position [627, 0]
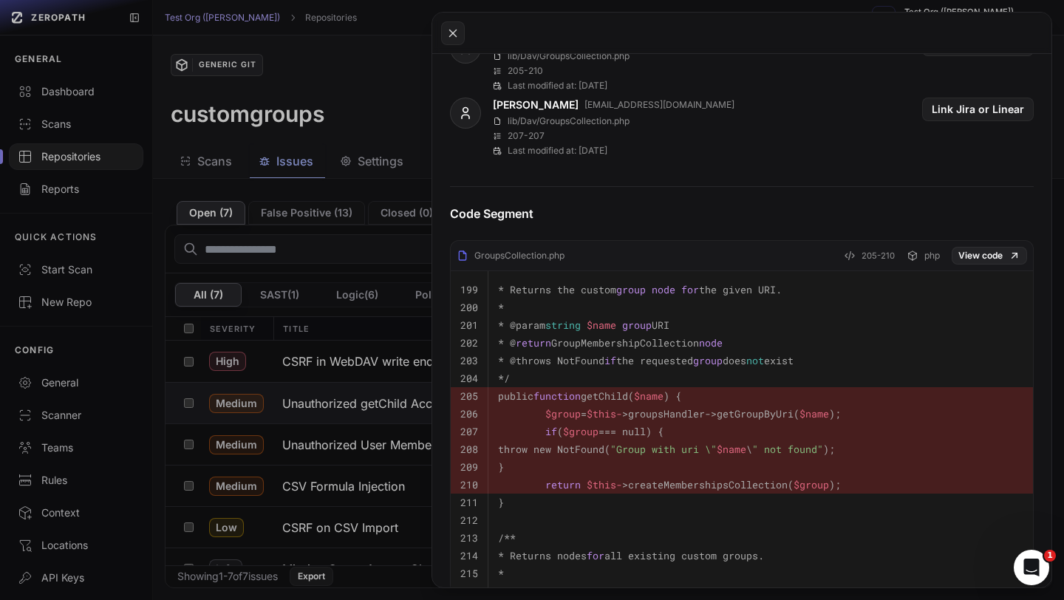
click at [382, 365] on button at bounding box center [532, 300] width 1064 height 600
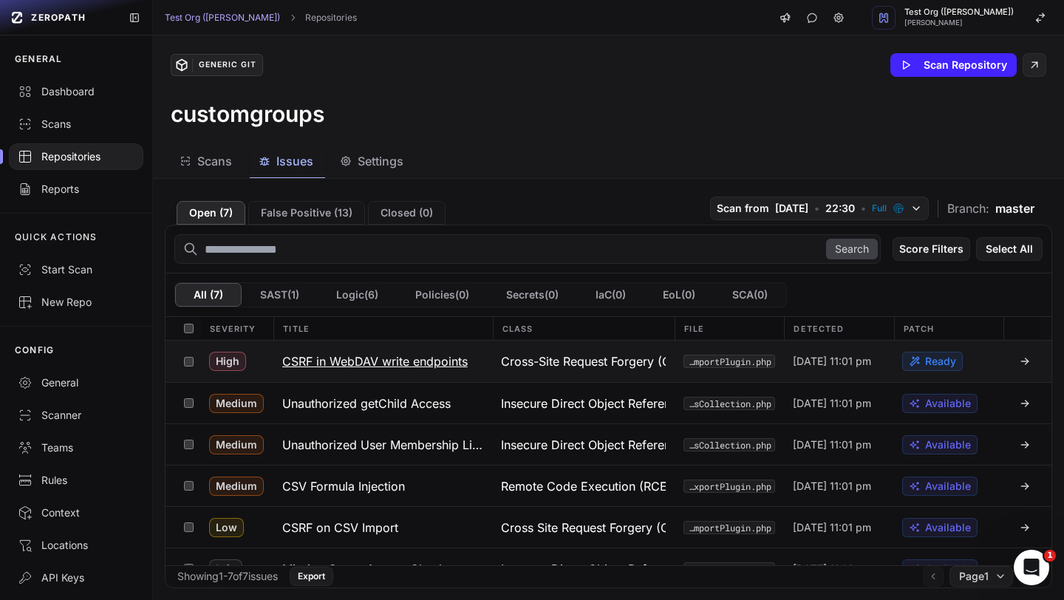
click at [389, 364] on h3 "CSRF in WebDAV write endpoints" at bounding box center [374, 361] width 185 height 18
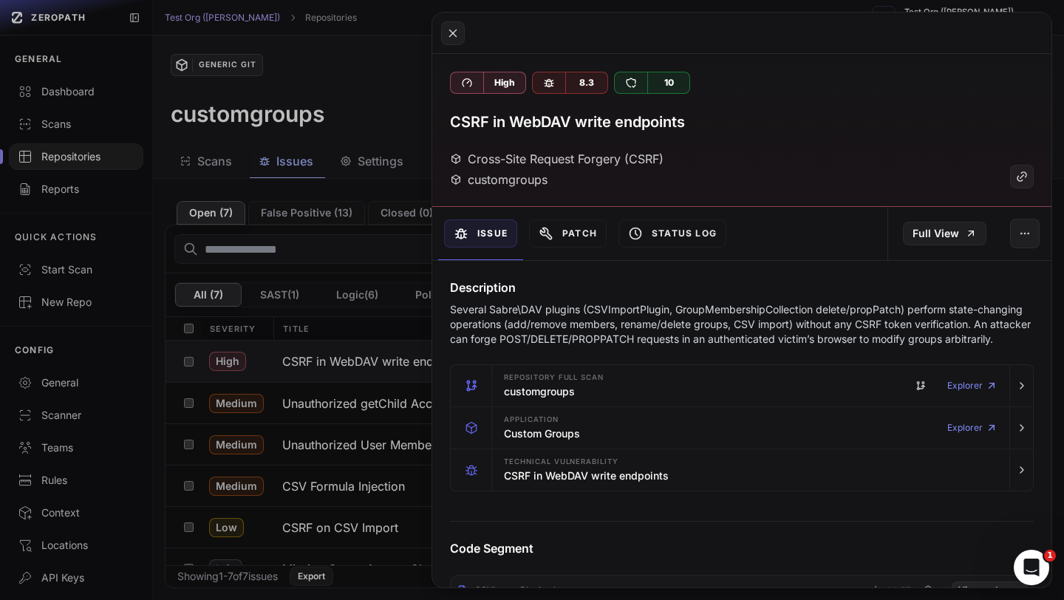
click at [318, 96] on button at bounding box center [532, 300] width 1064 height 600
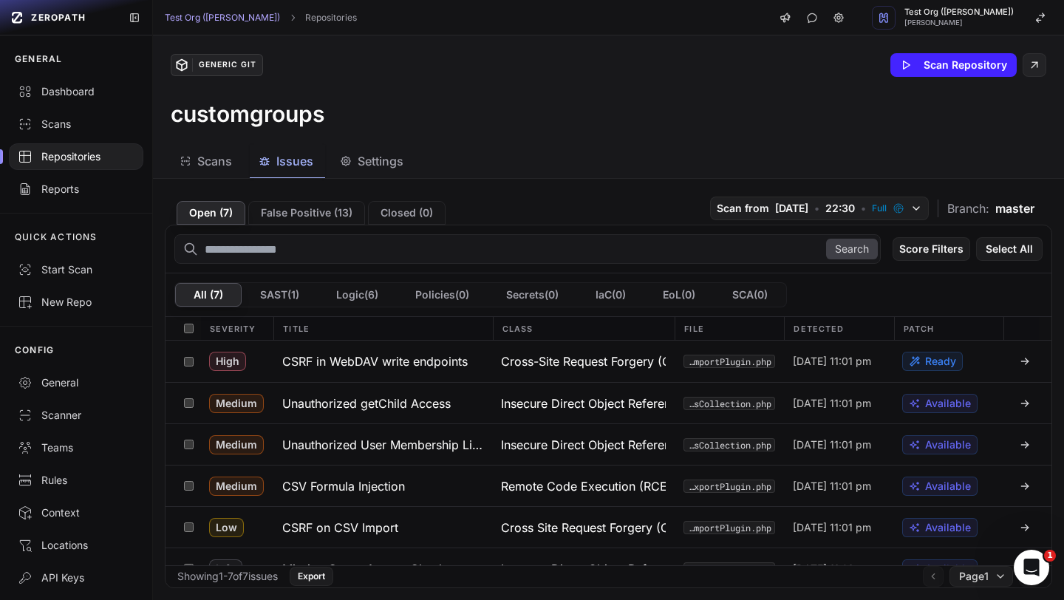
click at [265, 105] on h3 "customgroups" at bounding box center [248, 113] width 154 height 27
copy h3 "customgroups"
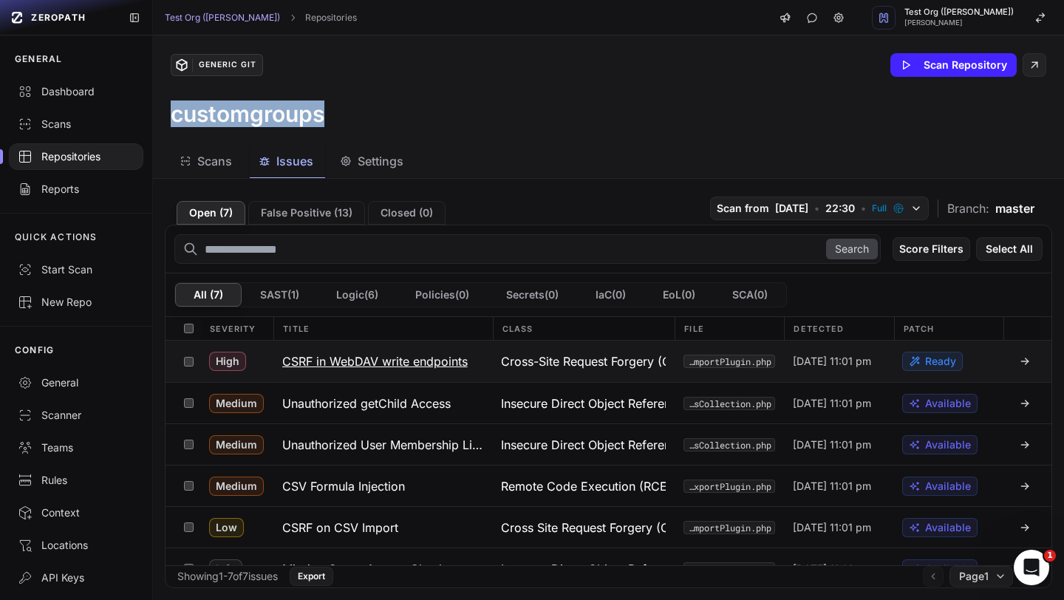
click at [375, 347] on button "CSRF in WebDAV write endpoints" at bounding box center [382, 361] width 219 height 41
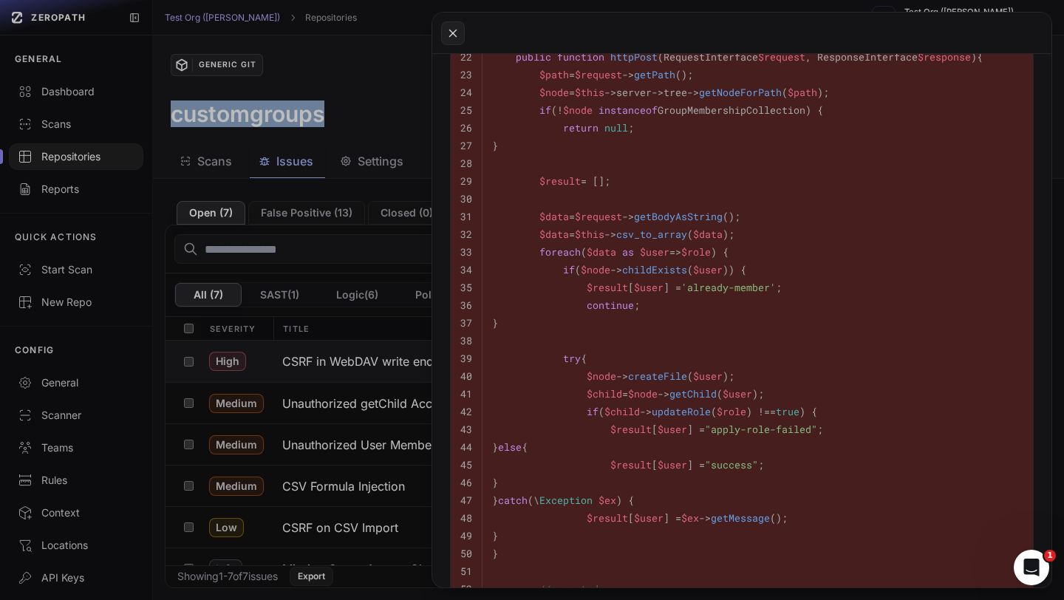
scroll to position [825, 0]
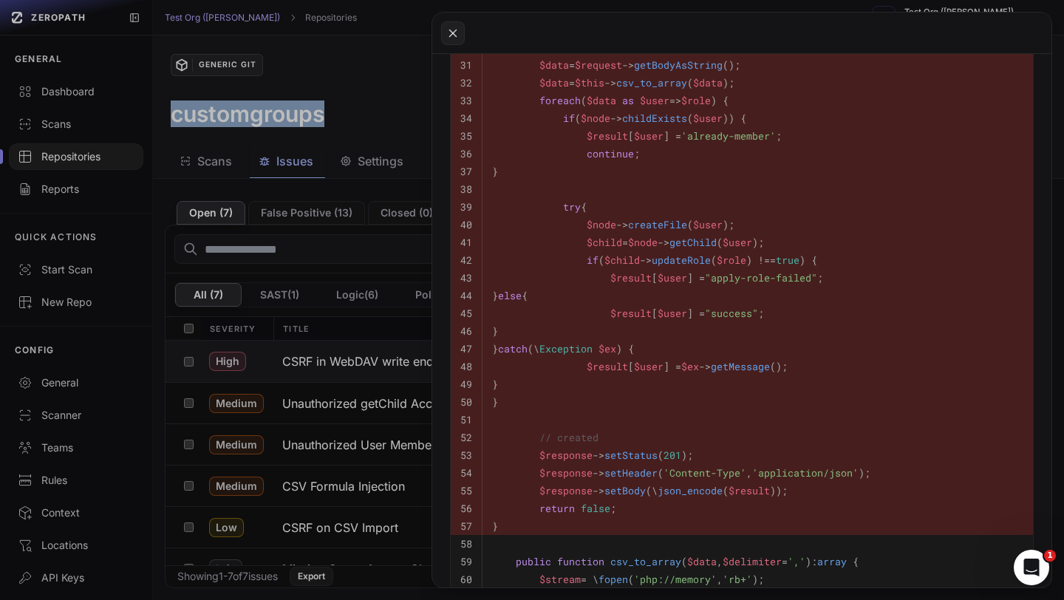
click at [386, 111] on button at bounding box center [532, 300] width 1064 height 600
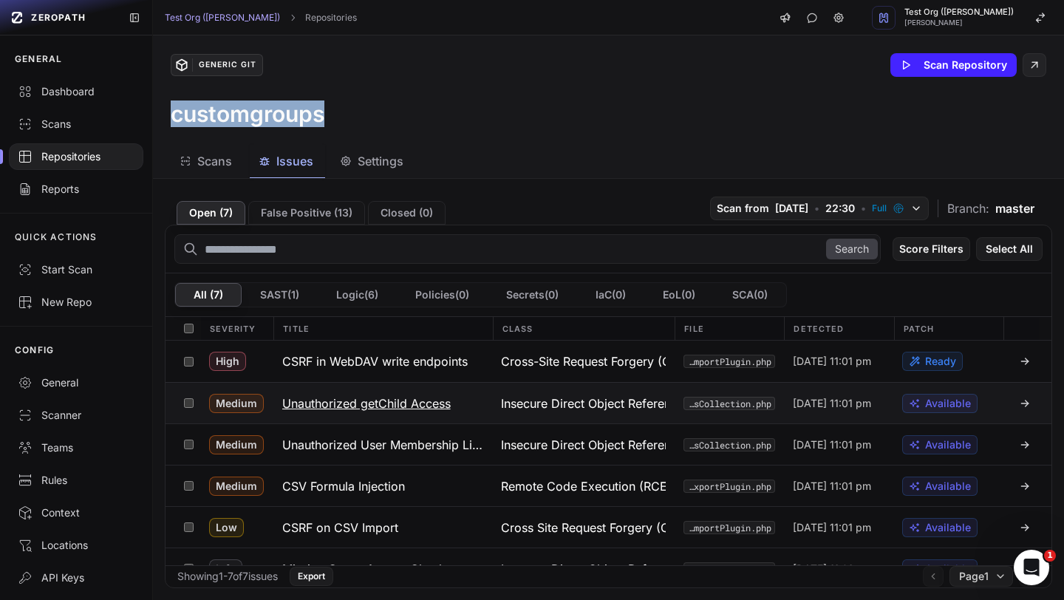
click at [393, 409] on h3 "Unauthorized getChild Access" at bounding box center [366, 404] width 168 height 18
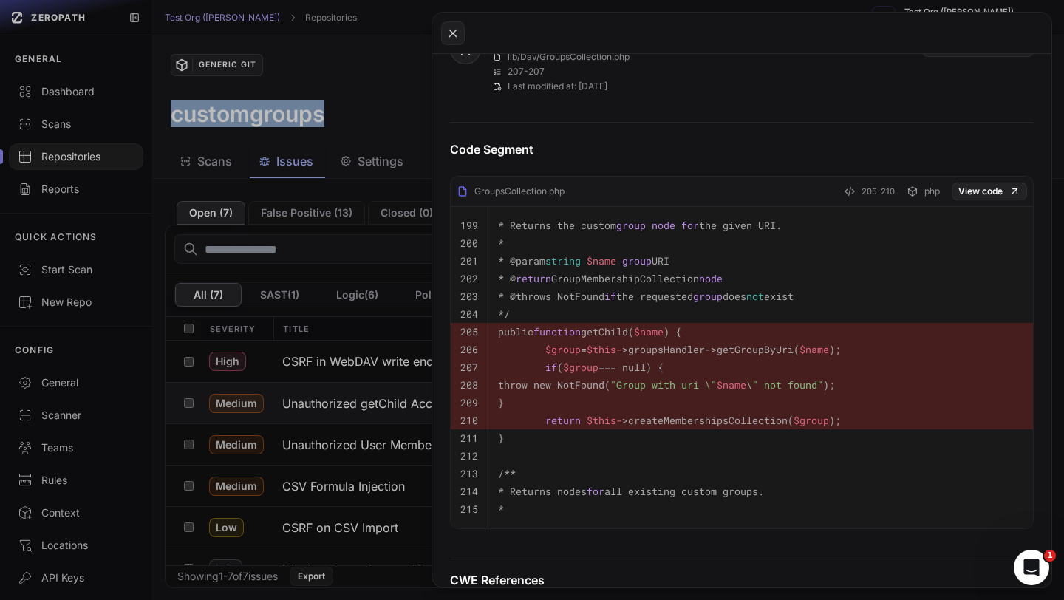
scroll to position [693, 0]
click at [390, 159] on button at bounding box center [532, 300] width 1064 height 600
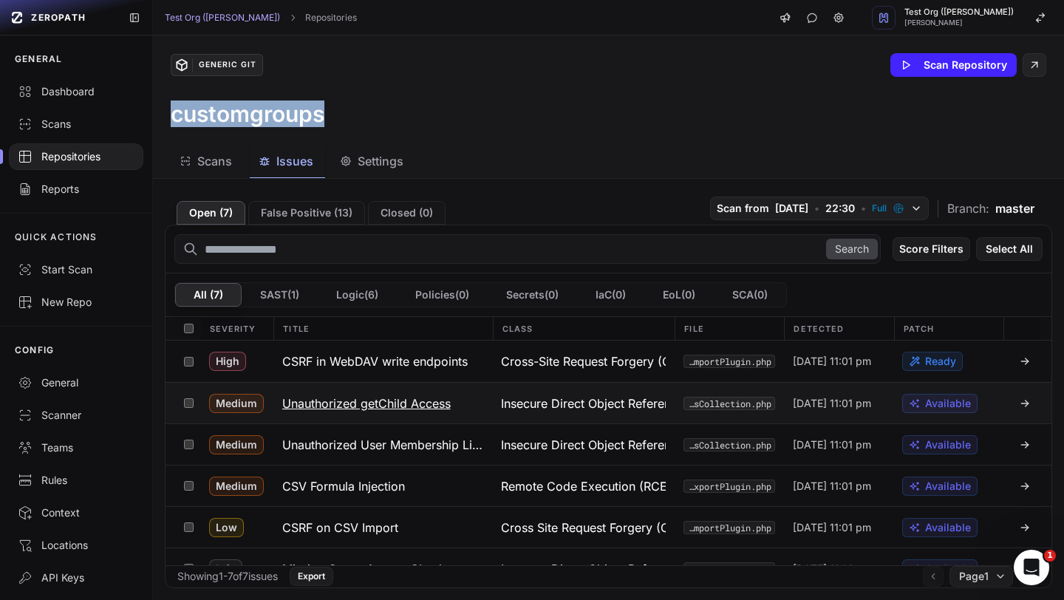
scroll to position [65, 0]
